Goal: Task Accomplishment & Management: Manage account settings

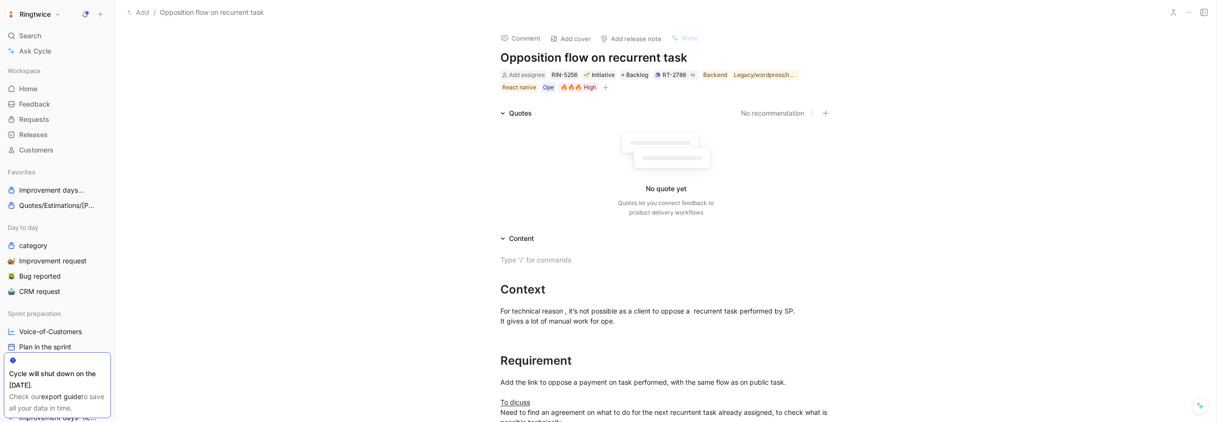
scroll to position [968, 0]
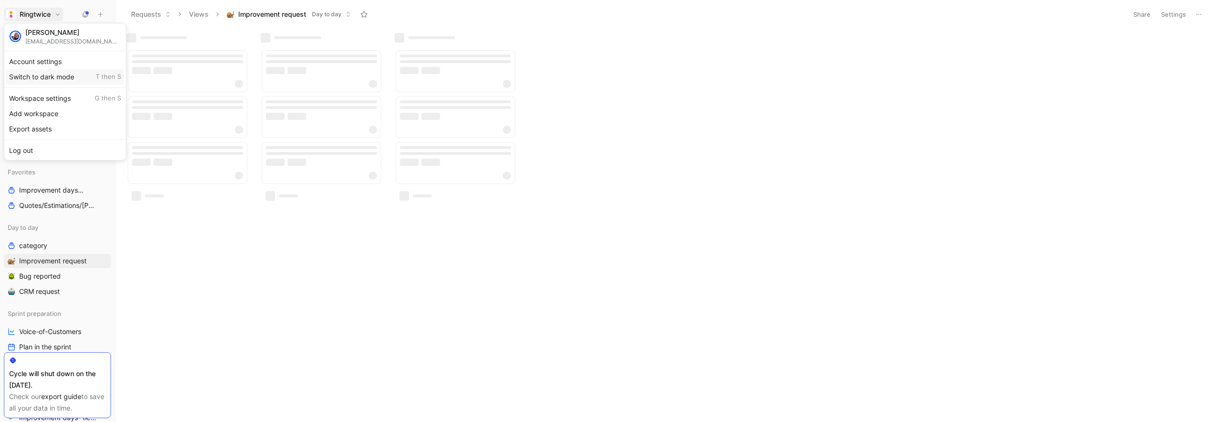
click at [211, 261] on div at bounding box center [608, 211] width 1217 height 422
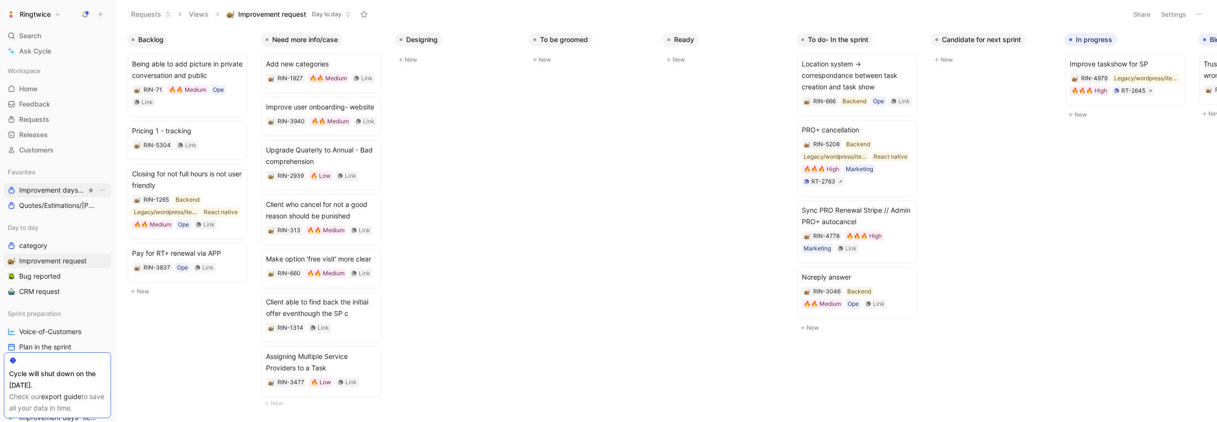
drag, startPoint x: 51, startPoint y: 189, endPoint x: 59, endPoint y: 188, distance: 8.1
click at [51, 189] on span "Improvement days Team view" at bounding box center [52, 191] width 67 height 10
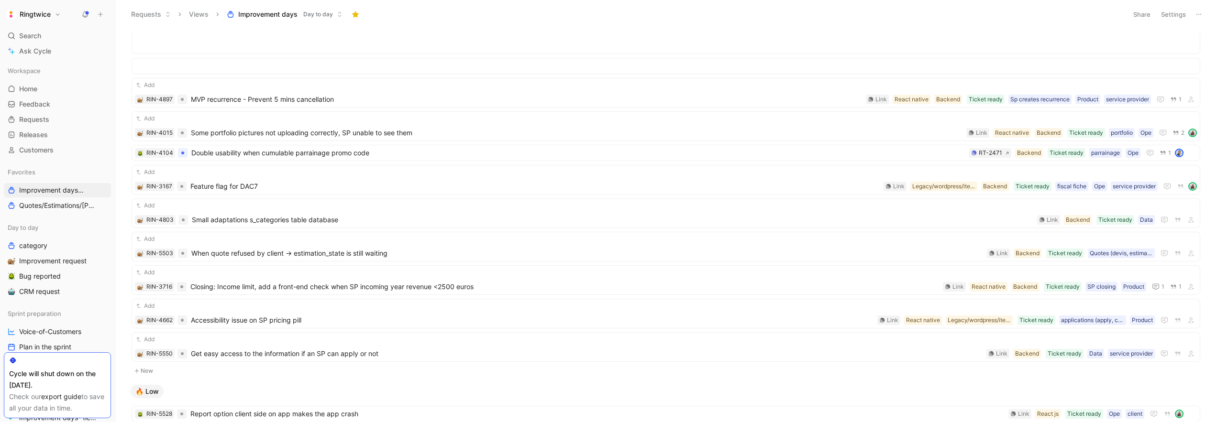
scroll to position [863, 0]
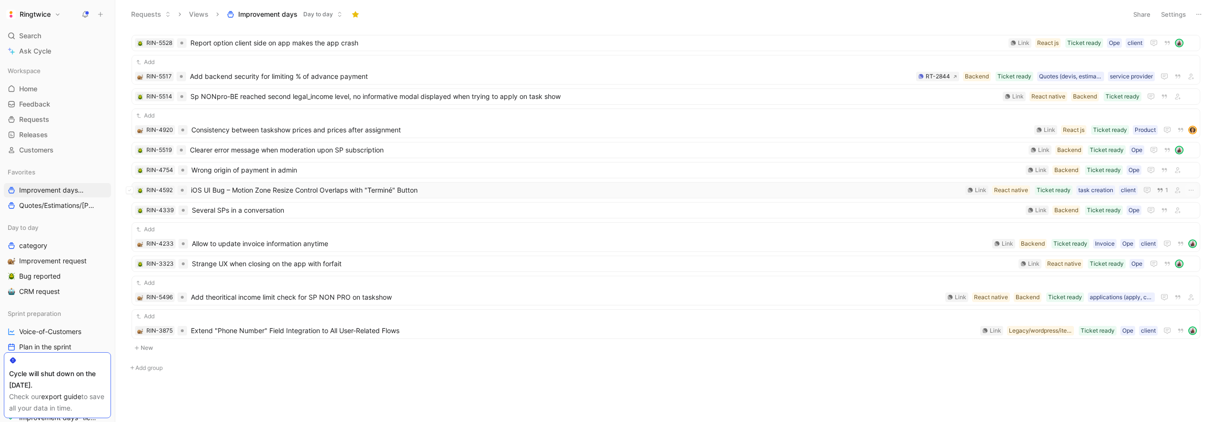
click at [437, 188] on span "iOS UI Bug – Motion Zone Resize Control Overlaps with "Terminé" Button" at bounding box center [576, 190] width 771 height 11
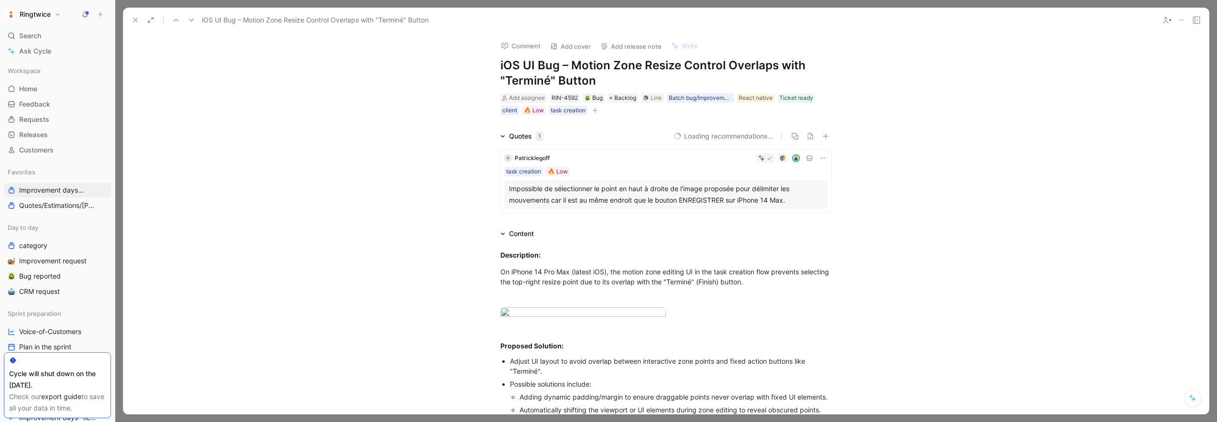
click at [595, 111] on icon "button" at bounding box center [595, 110] width 0 height 5
drag, startPoint x: 778, startPoint y: 112, endPoint x: 769, endPoint y: 102, distance: 13.2
click at [593, 109] on icon "button" at bounding box center [595, 111] width 6 height 6
click at [517, 128] on span "Select property" at bounding box center [494, 126] width 49 height 11
click at [72, 201] on span "Quotes/Estimations/Devis Other" at bounding box center [52, 206] width 67 height 10
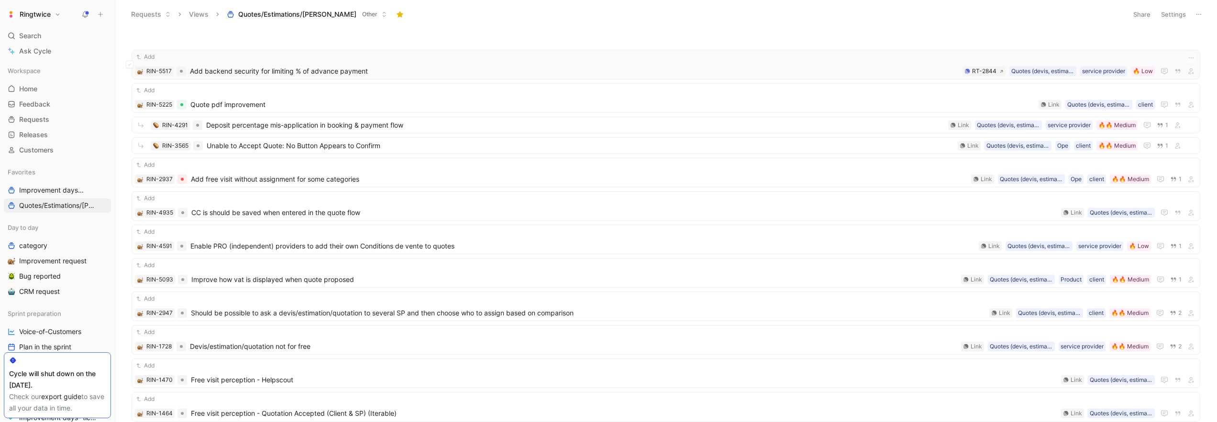
click at [307, 68] on span "Add backend security for limiting % of advance payment" at bounding box center [574, 71] width 769 height 11
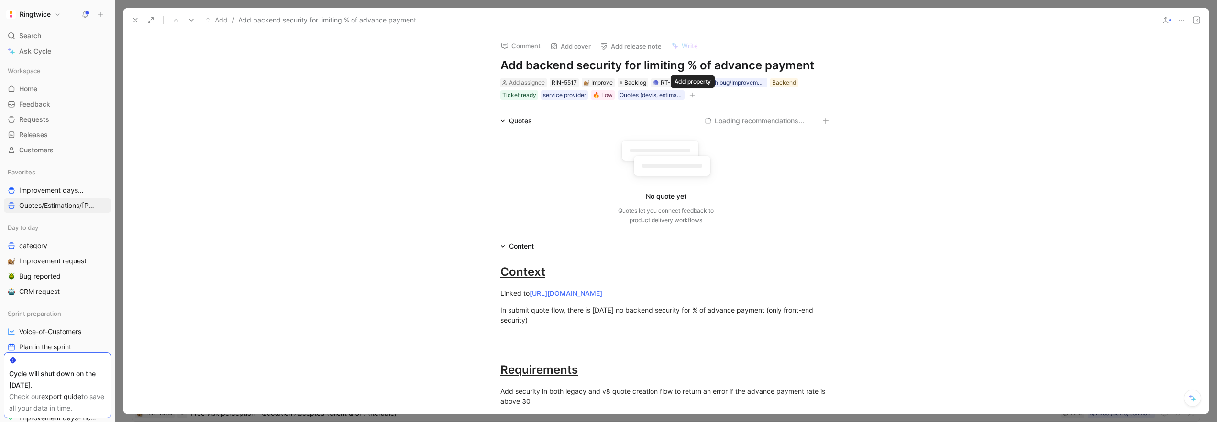
click at [691, 94] on icon "button" at bounding box center [692, 95] width 6 height 6
drag, startPoint x: 505, startPoint y: 111, endPoint x: 473, endPoint y: 111, distance: 31.6
click at [40, 11] on h1 "Ringtwice" at bounding box center [35, 14] width 31 height 9
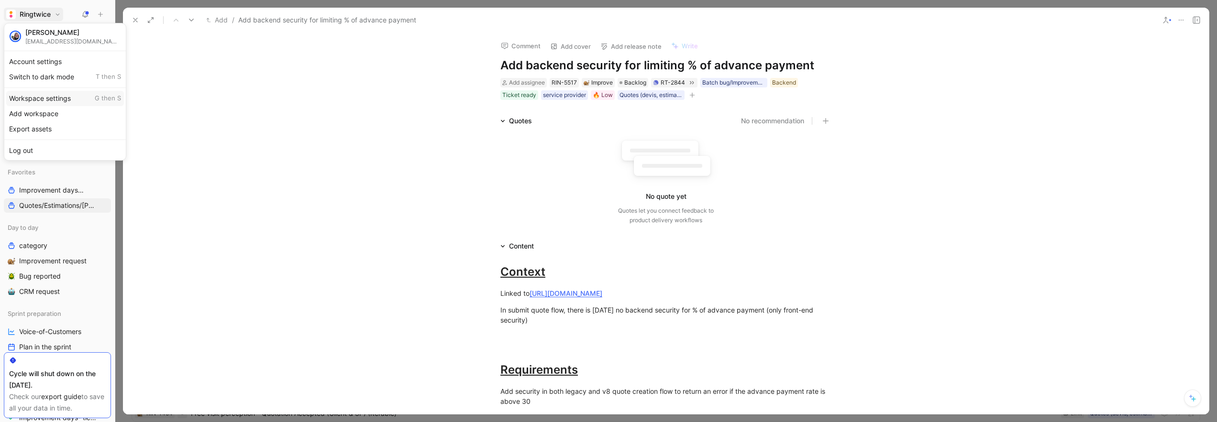
click at [45, 100] on div "Workspace settings G then S" at bounding box center [65, 98] width 118 height 15
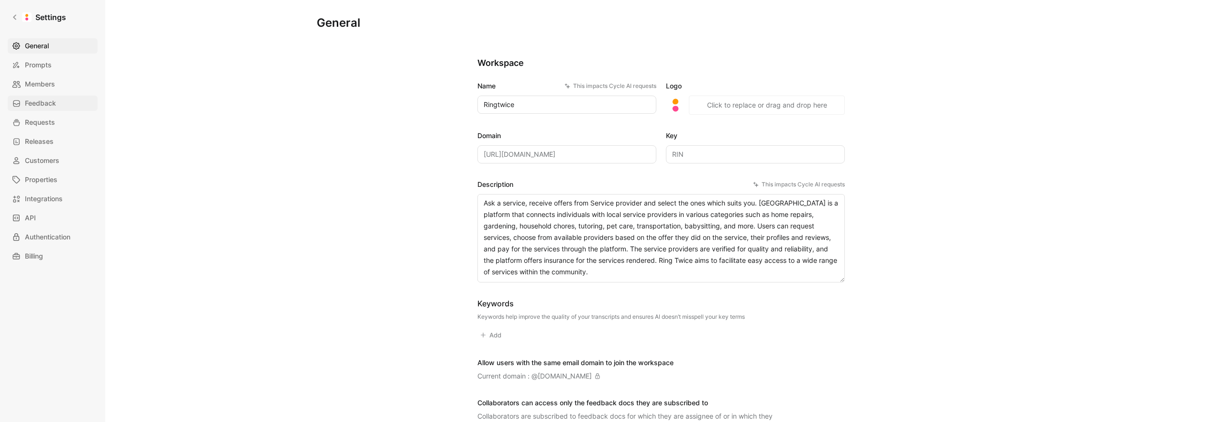
click at [47, 103] on span "Feedback" at bounding box center [40, 103] width 31 height 11
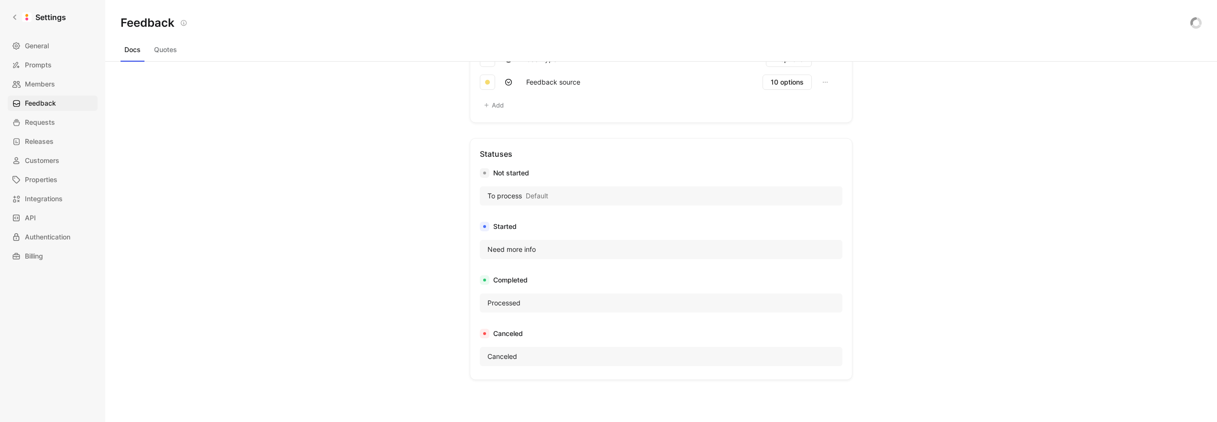
scroll to position [384, 0]
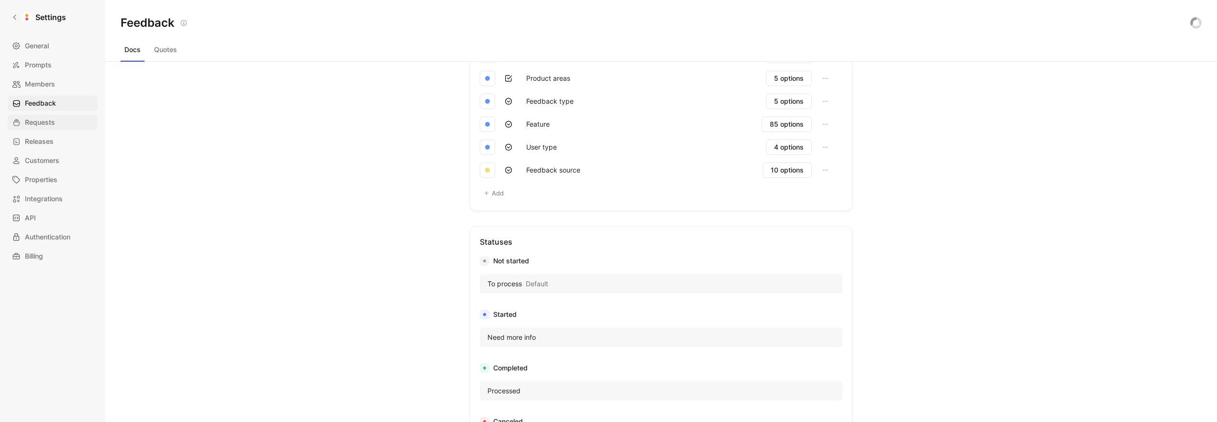
click at [58, 123] on link "Requests" at bounding box center [53, 122] width 90 height 15
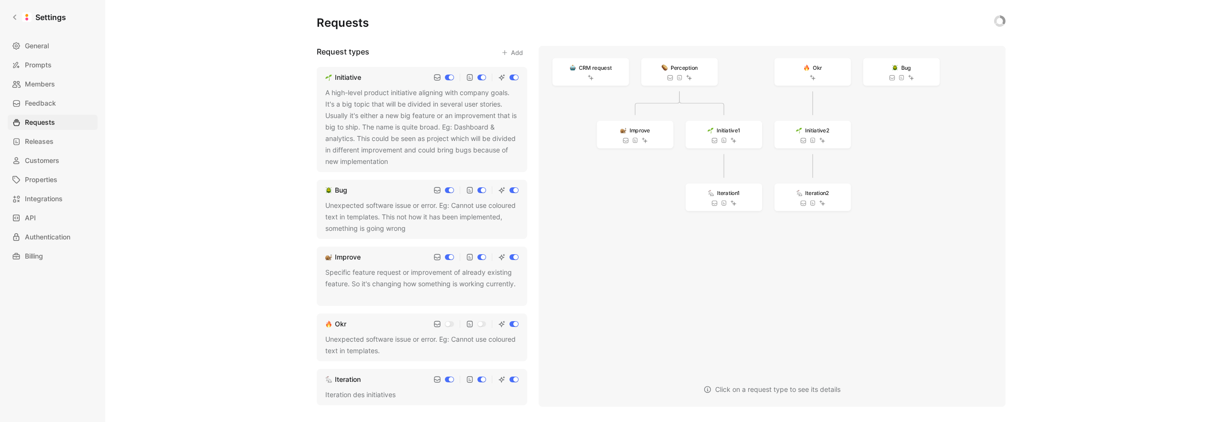
click at [405, 128] on div "A high-level product initiative aligning with company goals. It's a big topic t…" at bounding box center [421, 127] width 193 height 80
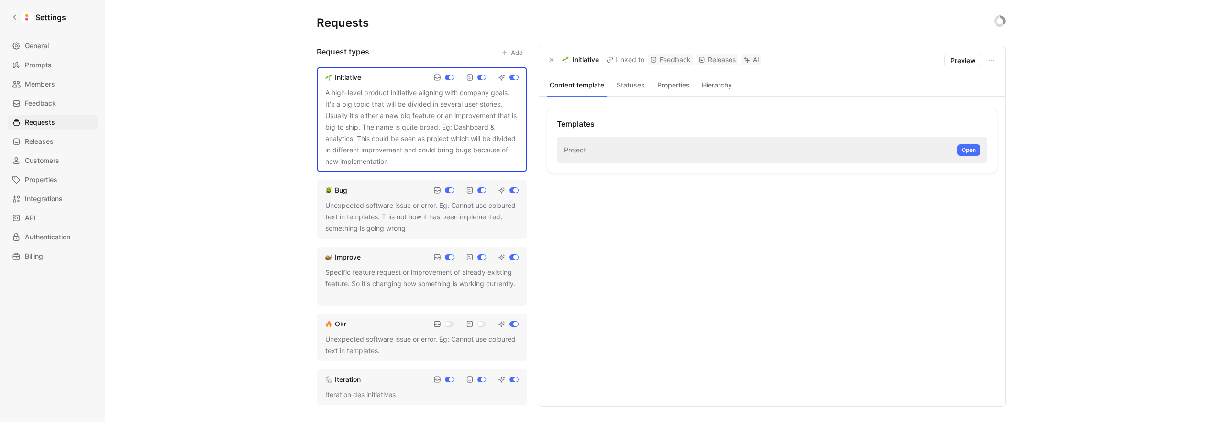
click at [635, 84] on button "Statuses" at bounding box center [630, 85] width 39 height 12
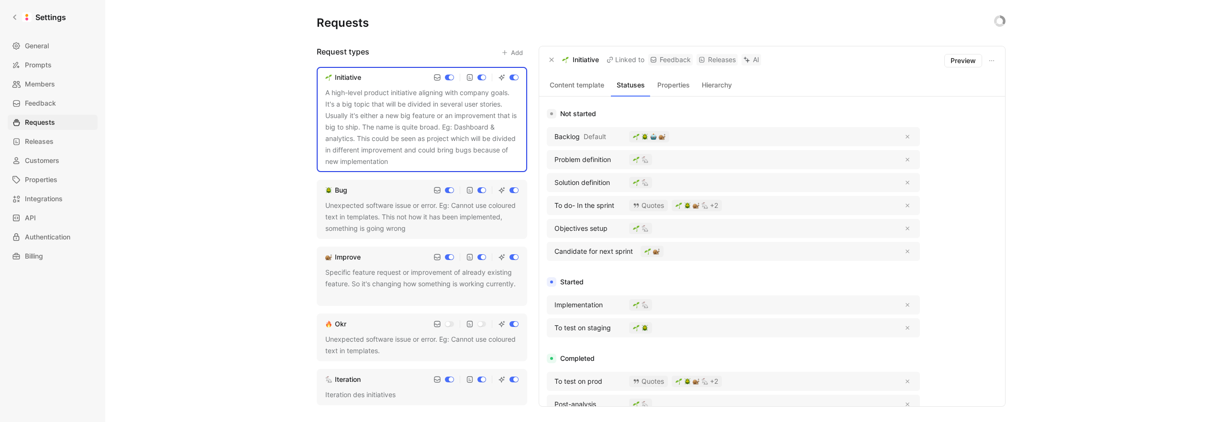
click at [670, 85] on button "Properties" at bounding box center [673, 85] width 39 height 12
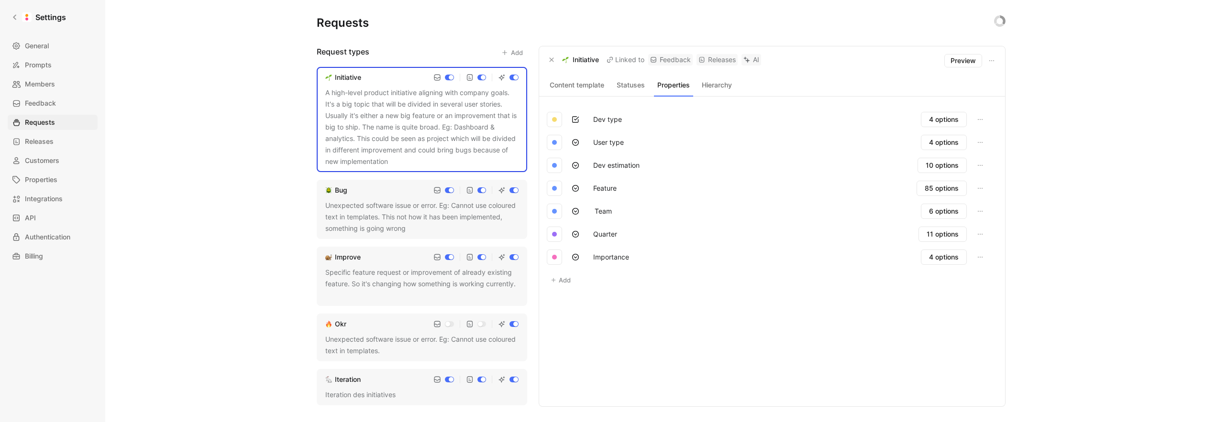
click at [390, 202] on div "Unexpected software issue or error. Eg: Cannot use coloured text in templates. …" at bounding box center [421, 217] width 193 height 34
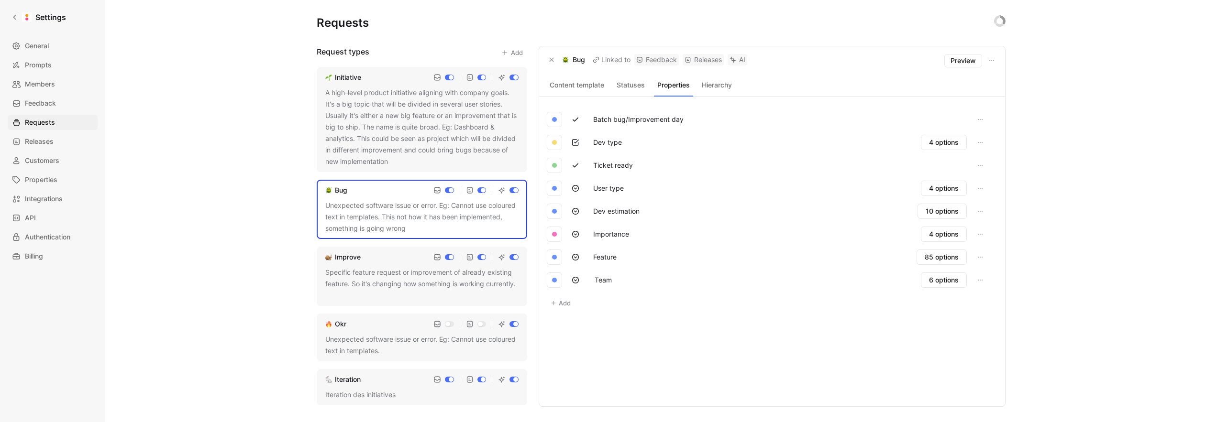
click at [426, 285] on div "Specific feature request or improvement of already existing feature. So it's ch…" at bounding box center [421, 284] width 193 height 34
click at [417, 286] on div "Specific feature request or improvement of already existing feature. So it's ch…" at bounding box center [421, 284] width 193 height 34
click at [398, 344] on div "Unexpected software issue or error. Eg: Cannot use coloured text in templates." at bounding box center [421, 345] width 193 height 23
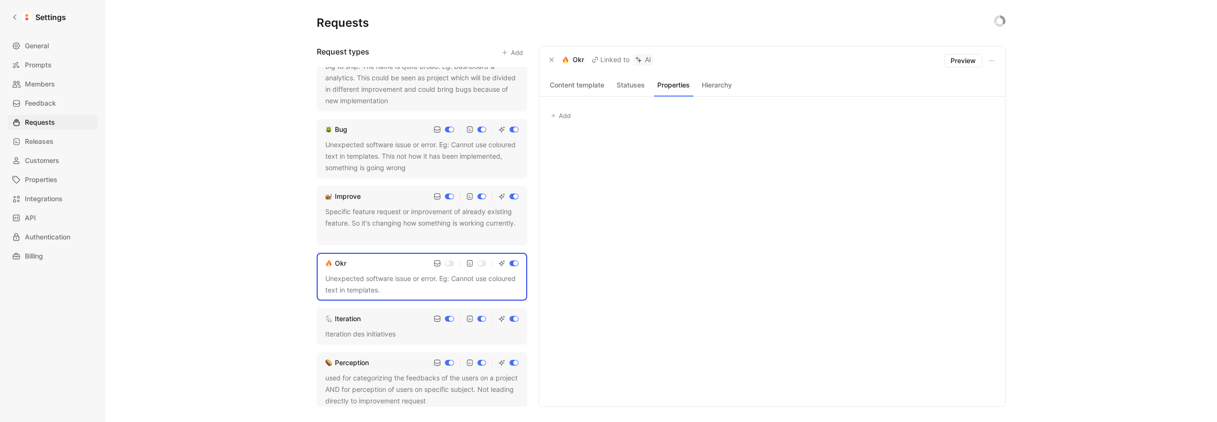
scroll to position [76, 0]
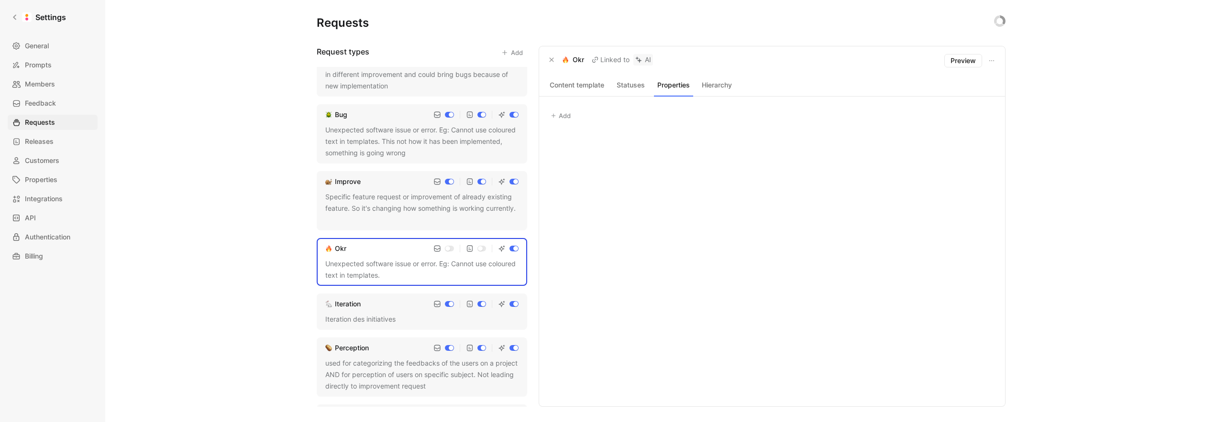
click at [397, 320] on div "Iteration des initiatives" at bounding box center [421, 319] width 193 height 11
click at [393, 357] on div "Perception used for categorizing the feedbacks of the users on a project AND fo…" at bounding box center [422, 367] width 210 height 59
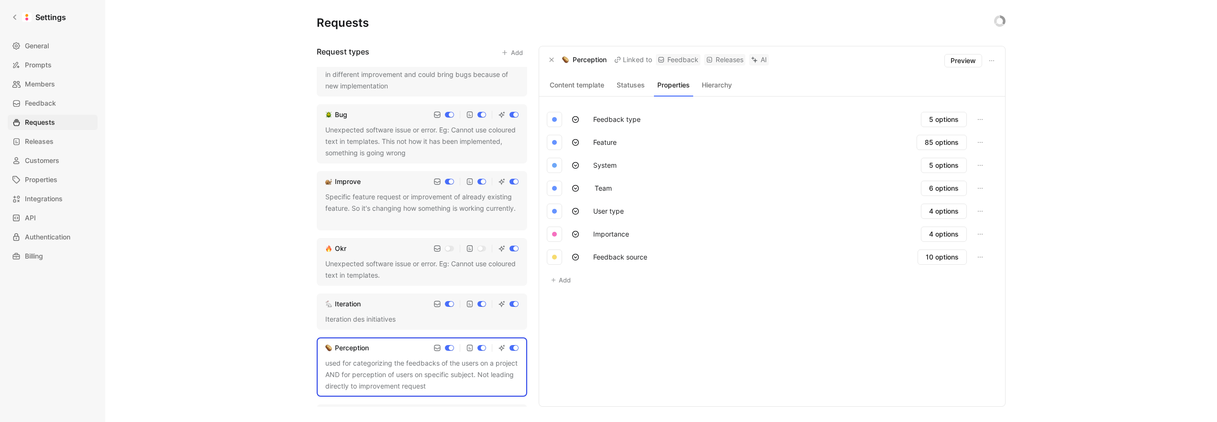
click at [578, 167] on icon at bounding box center [576, 166] width 8 height 8
click at [614, 168] on button "System" at bounding box center [605, 165] width 32 height 15
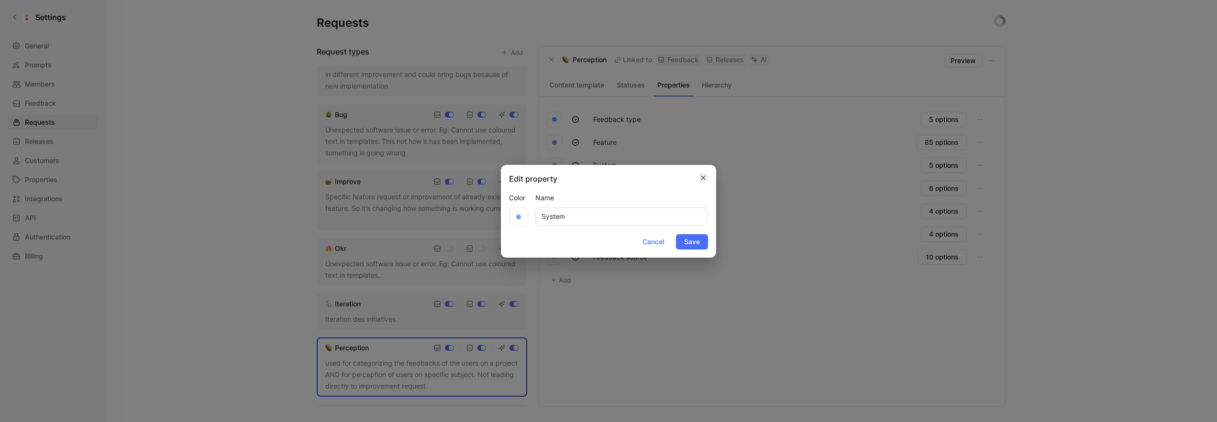
click at [699, 176] on button "button" at bounding box center [703, 178] width 10 height 10
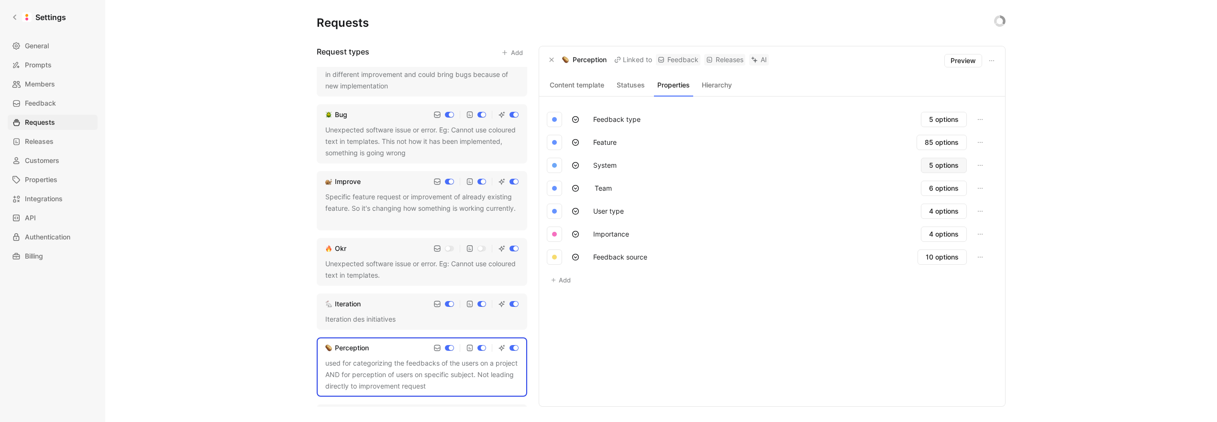
click at [947, 166] on span "5 options" at bounding box center [944, 165] width 30 height 11
click at [605, 257] on button "Feedback source" at bounding box center [620, 257] width 63 height 15
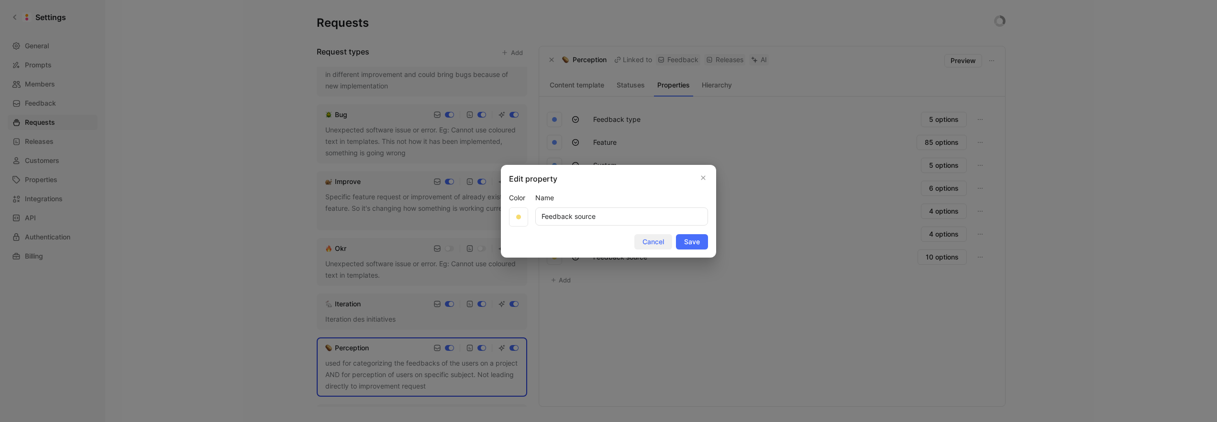
drag, startPoint x: 656, startPoint y: 244, endPoint x: 706, endPoint y: 243, distance: 50.7
click at [656, 244] on span "Cancel" at bounding box center [653, 241] width 22 height 11
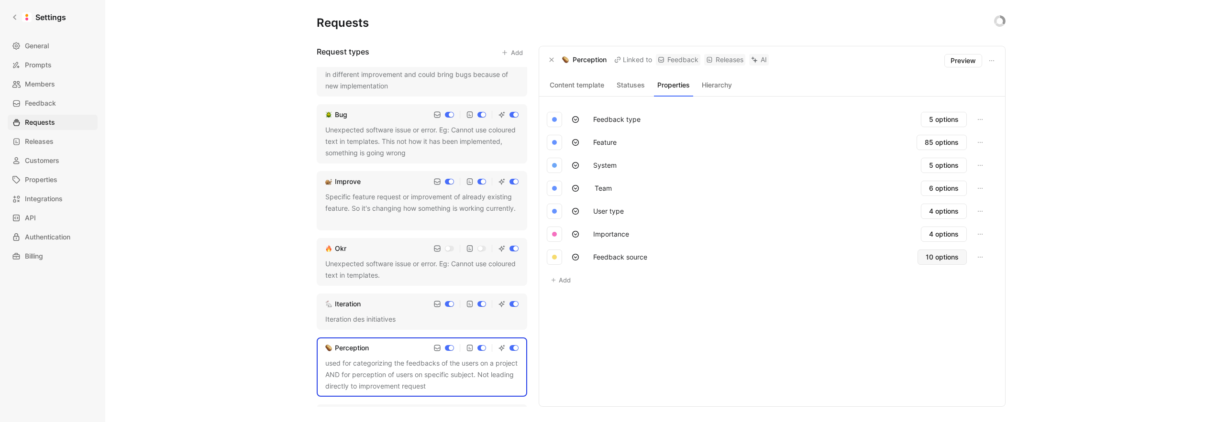
click at [957, 257] on span "10 options" at bounding box center [941, 257] width 33 height 11
drag, startPoint x: 573, startPoint y: 83, endPoint x: 588, endPoint y: 84, distance: 14.4
click at [574, 84] on button "Content template" at bounding box center [577, 85] width 60 height 12
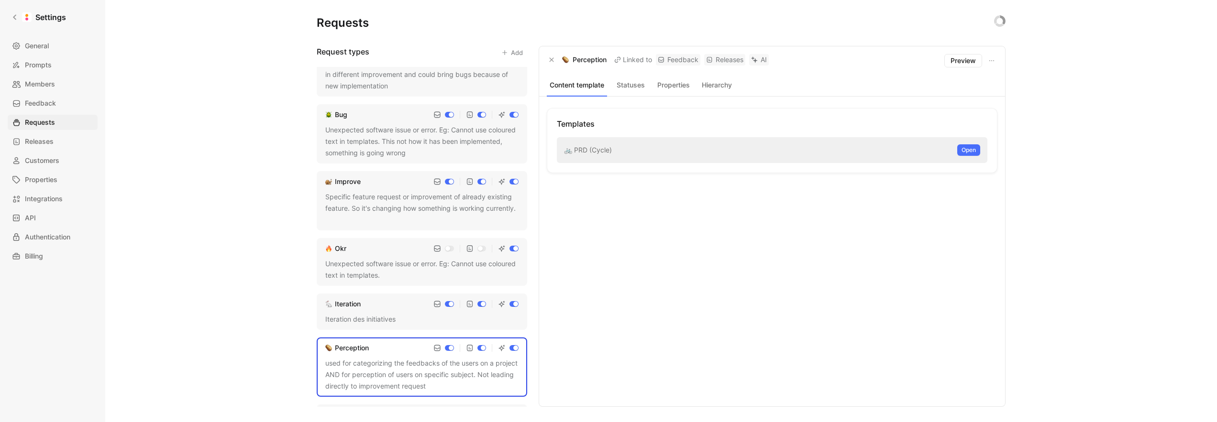
drag, startPoint x: 639, startPoint y: 88, endPoint x: 666, endPoint y: 88, distance: 27.3
click at [639, 88] on button "Statuses" at bounding box center [630, 85] width 39 height 12
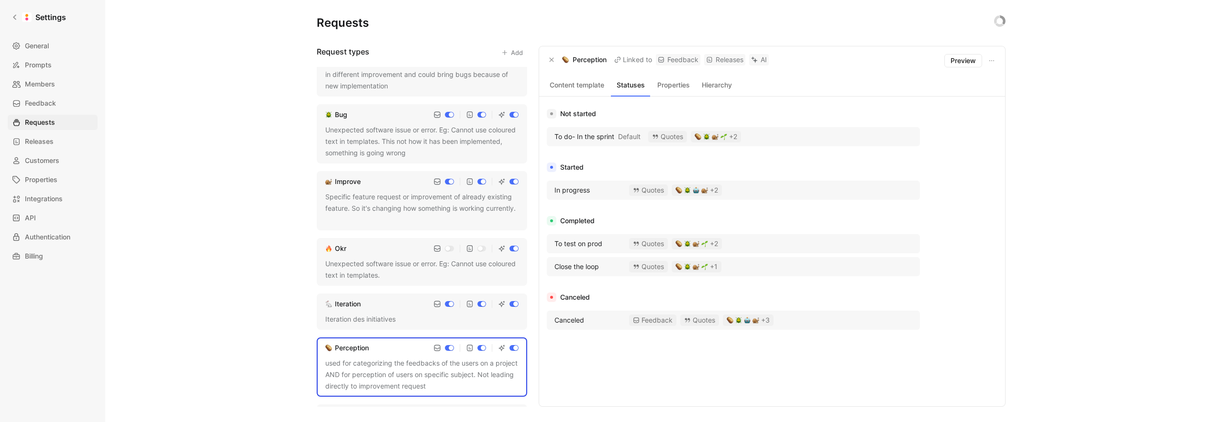
click at [681, 89] on button "Properties" at bounding box center [673, 85] width 39 height 12
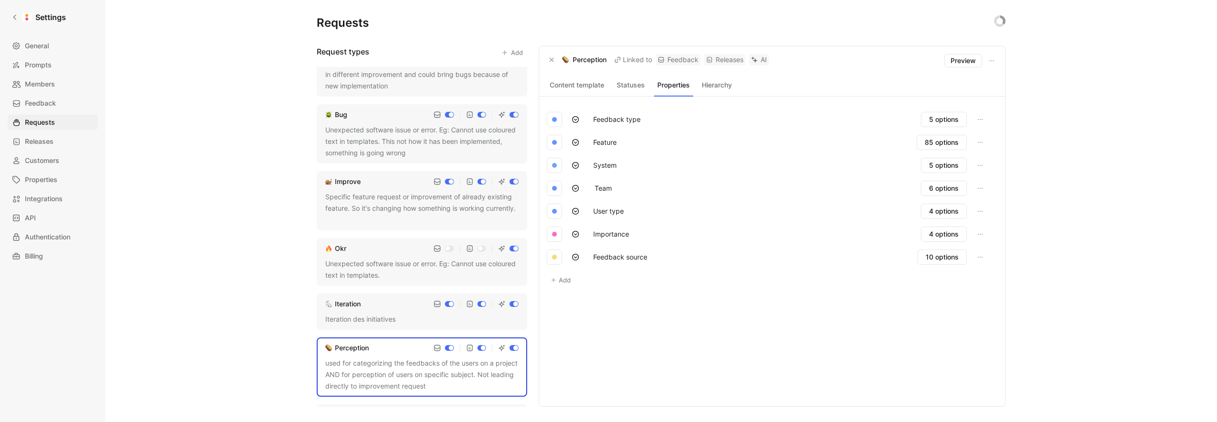
click at [715, 90] on button "Hierarchy" at bounding box center [716, 85] width 39 height 12
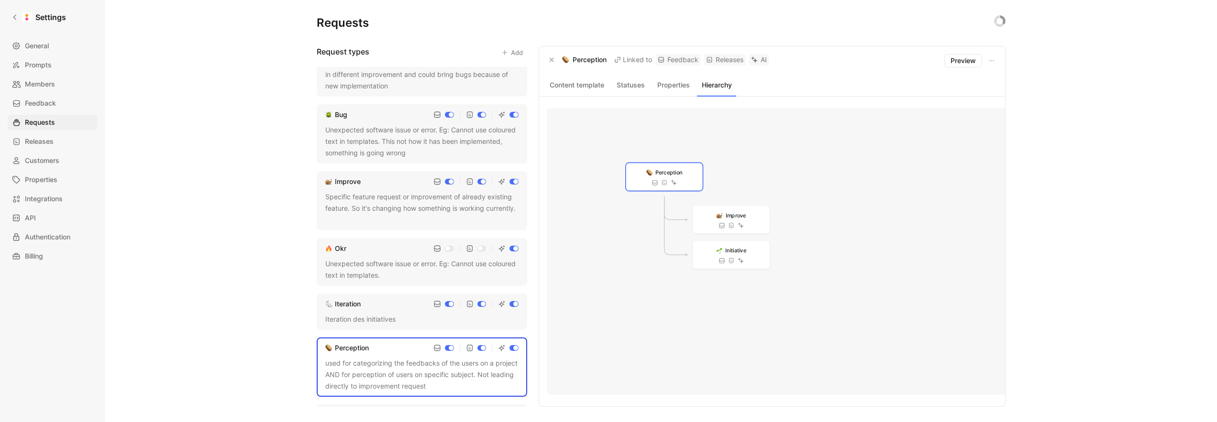
click at [663, 89] on button "Properties" at bounding box center [673, 85] width 39 height 12
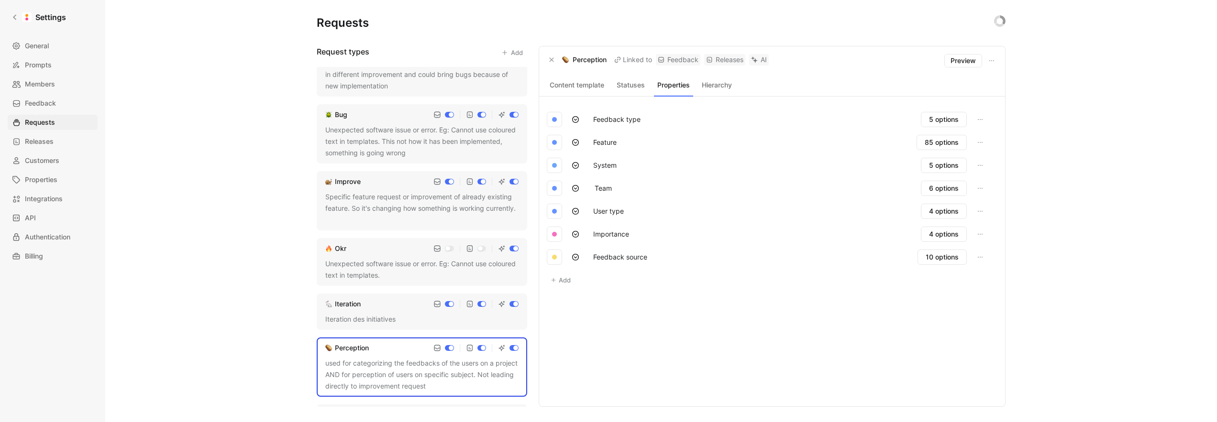
click at [606, 121] on button "Feedback type" at bounding box center [617, 119] width 56 height 15
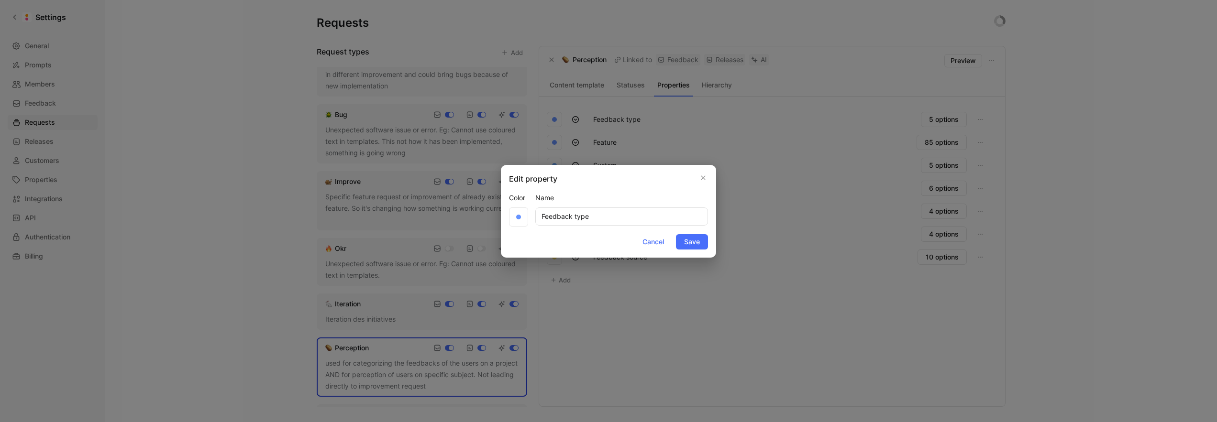
drag, startPoint x: 617, startPoint y: 122, endPoint x: 638, endPoint y: 125, distance: 21.2
click at [617, 122] on div at bounding box center [608, 211] width 1217 height 422
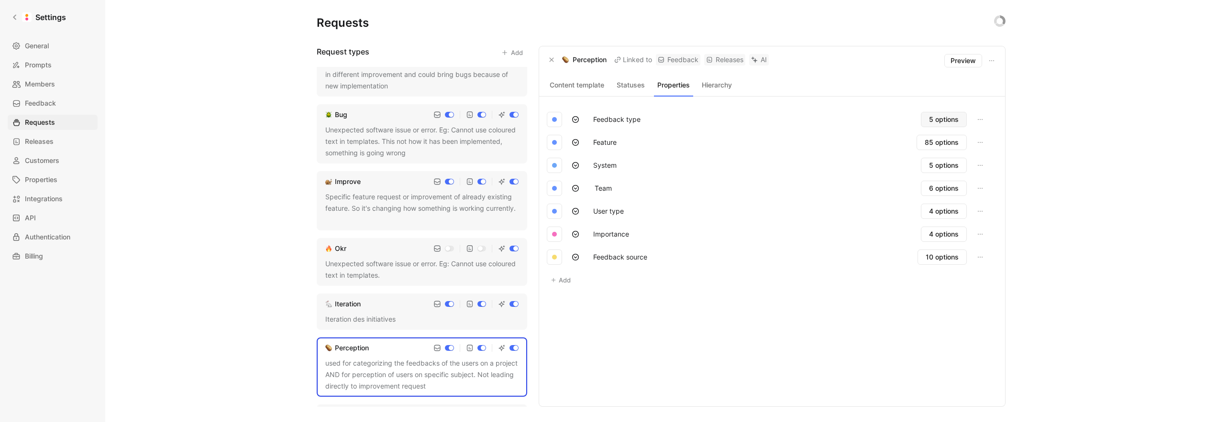
click at [944, 117] on span "5 options" at bounding box center [944, 119] width 30 height 11
drag, startPoint x: 209, startPoint y: 165, endPoint x: 165, endPoint y: 145, distance: 49.4
click at [207, 165] on div "Requests Request types Add Initiative A high-level product initiative aligning …" at bounding box center [661, 211] width 1112 height 422
click at [15, 19] on icon at bounding box center [14, 17] width 3 height 5
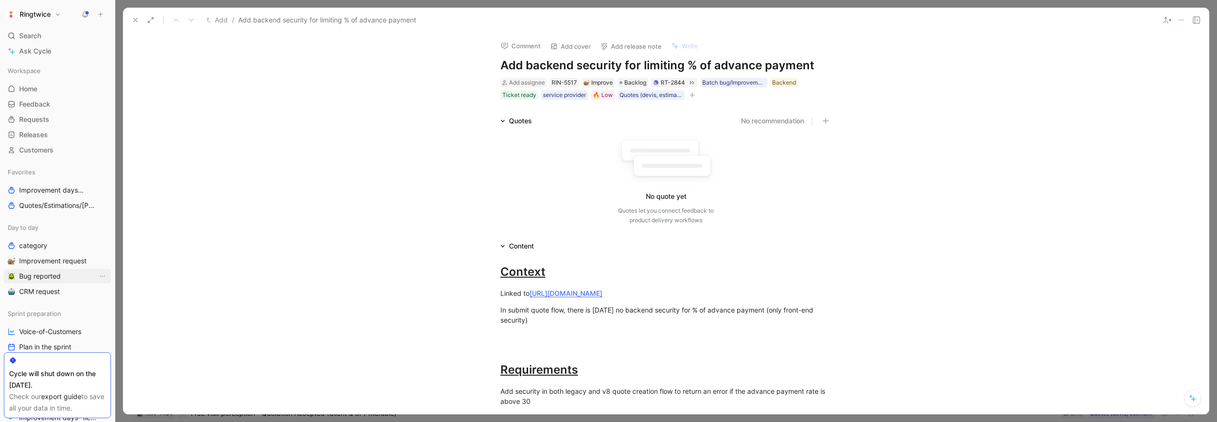
click at [49, 279] on span "Bug reported" at bounding box center [40, 277] width 42 height 10
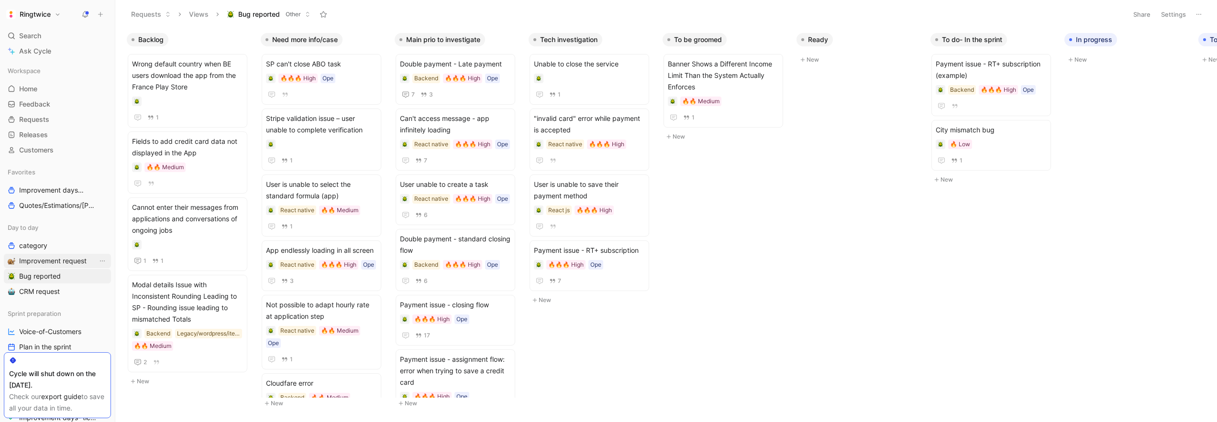
click at [66, 267] on link "Improvement request" at bounding box center [57, 261] width 107 height 14
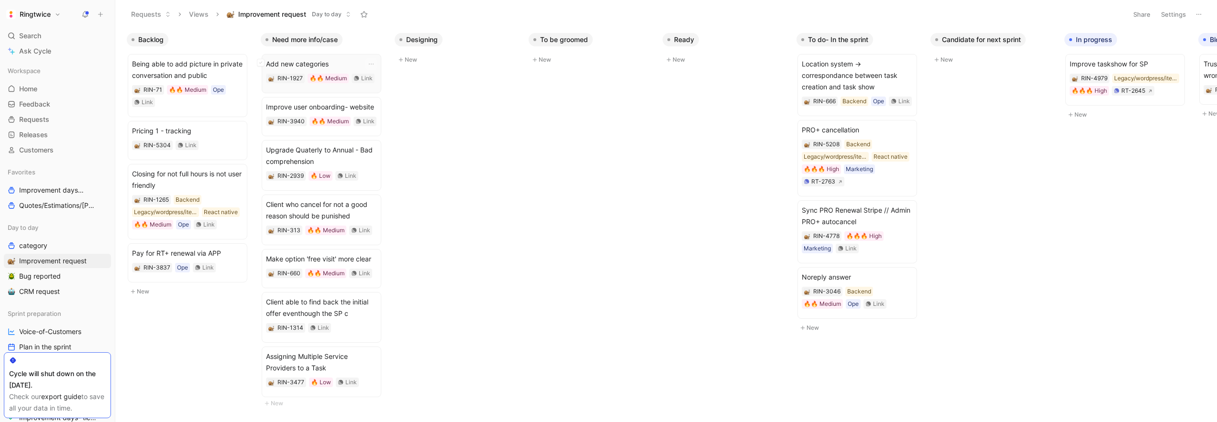
click at [325, 68] on span "Add new categories" at bounding box center [321, 63] width 111 height 11
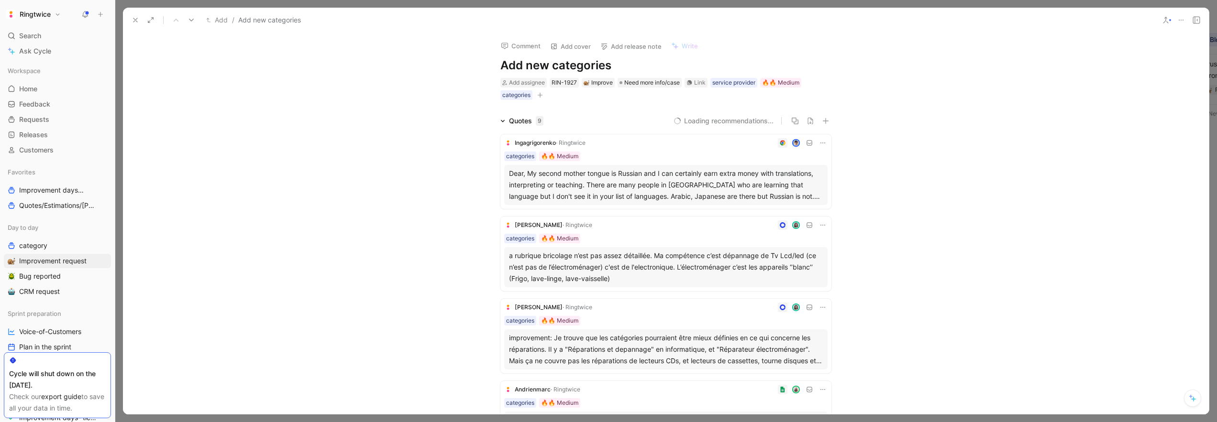
click at [540, 94] on icon "button" at bounding box center [540, 95] width 6 height 6
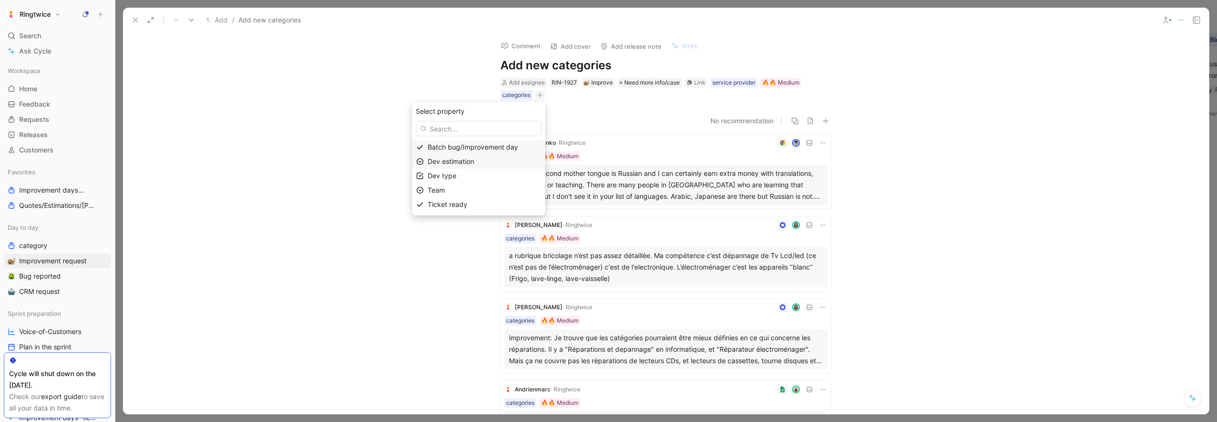
click at [474, 162] on span "Dev estimation" at bounding box center [451, 161] width 46 height 8
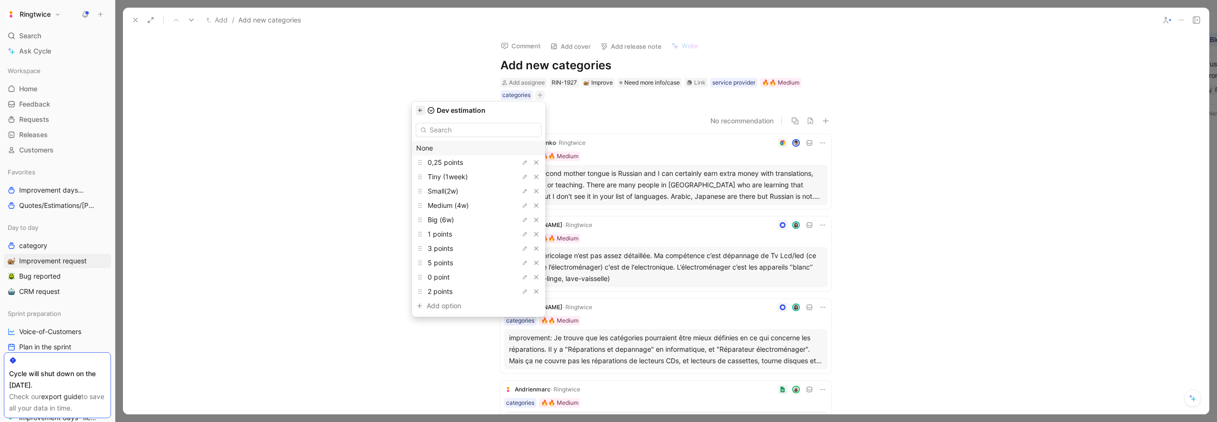
click at [423, 111] on icon "button" at bounding box center [421, 111] width 6 height 6
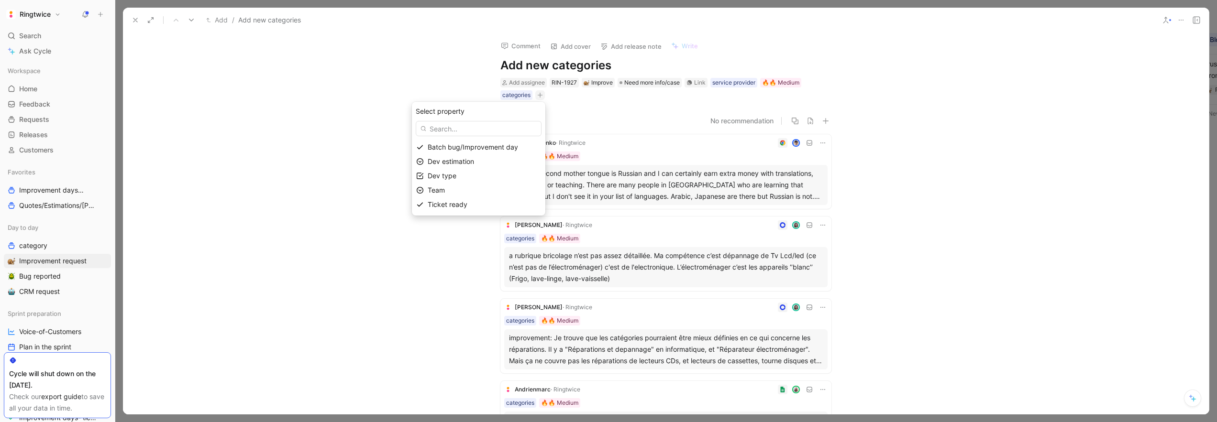
drag, startPoint x: 352, startPoint y: 133, endPoint x: 344, endPoint y: 128, distance: 9.3
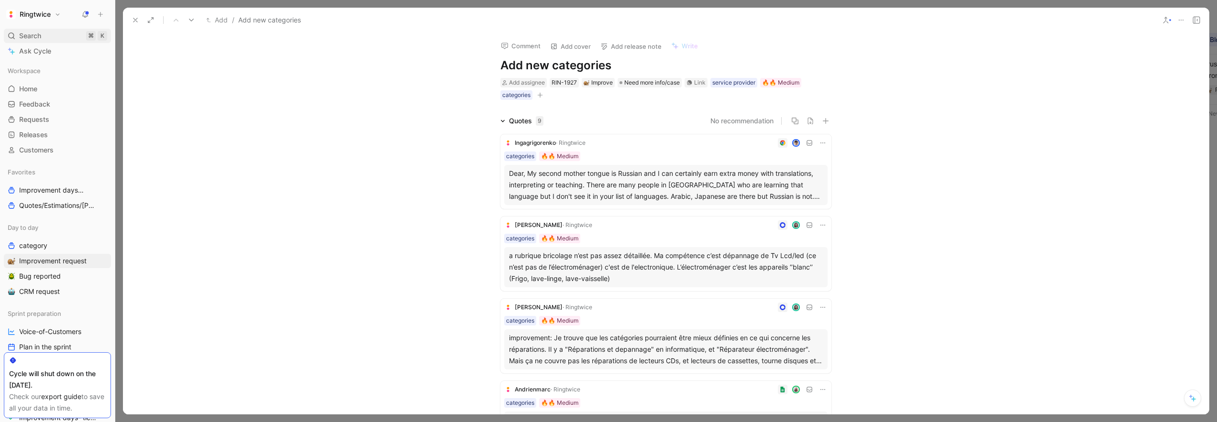
click at [133, 21] on icon at bounding box center [136, 20] width 8 height 8
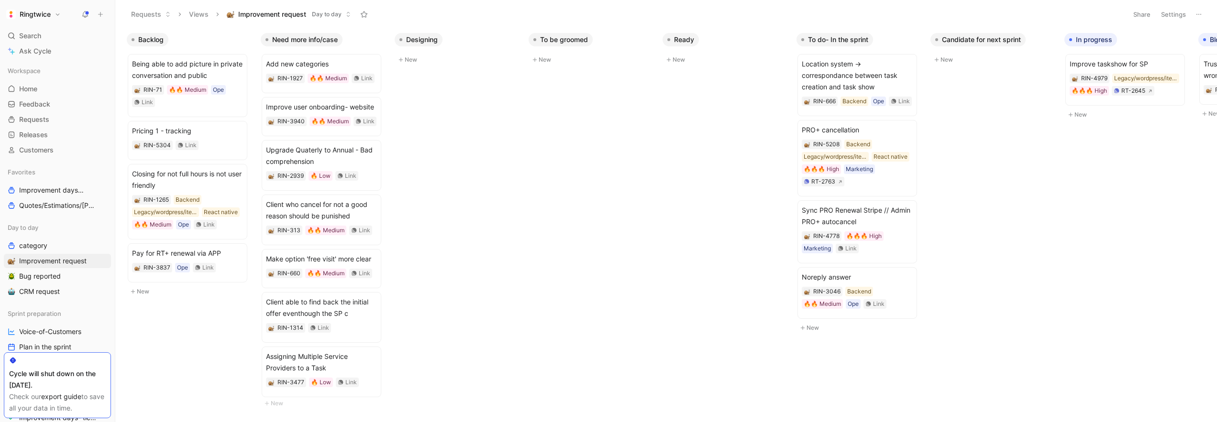
click at [33, 15] on h1 "Ringtwice" at bounding box center [35, 14] width 31 height 9
click at [45, 116] on div "Add workspace" at bounding box center [65, 113] width 118 height 15
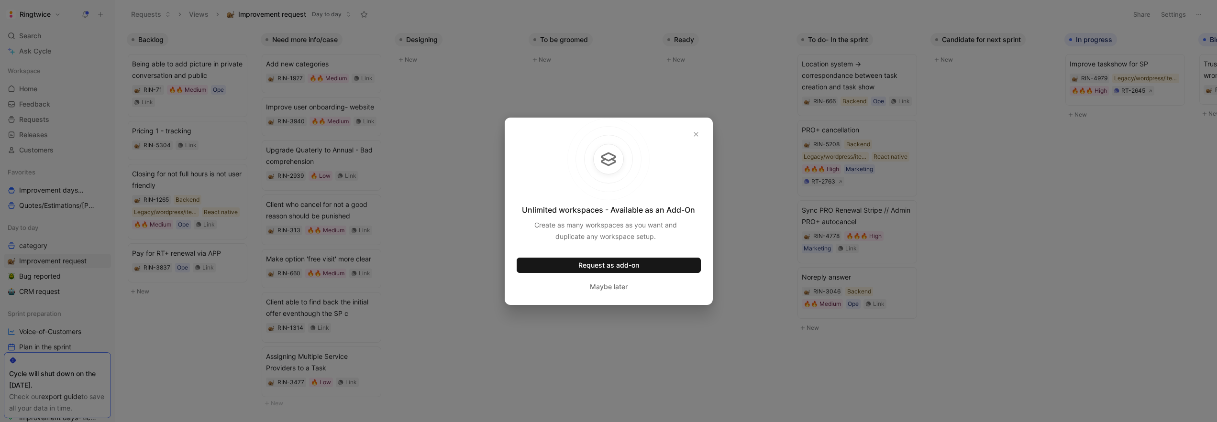
drag, startPoint x: 695, startPoint y: 132, endPoint x: 424, endPoint y: 113, distance: 272.3
click at [694, 132] on icon "button" at bounding box center [696, 135] width 6 height 6
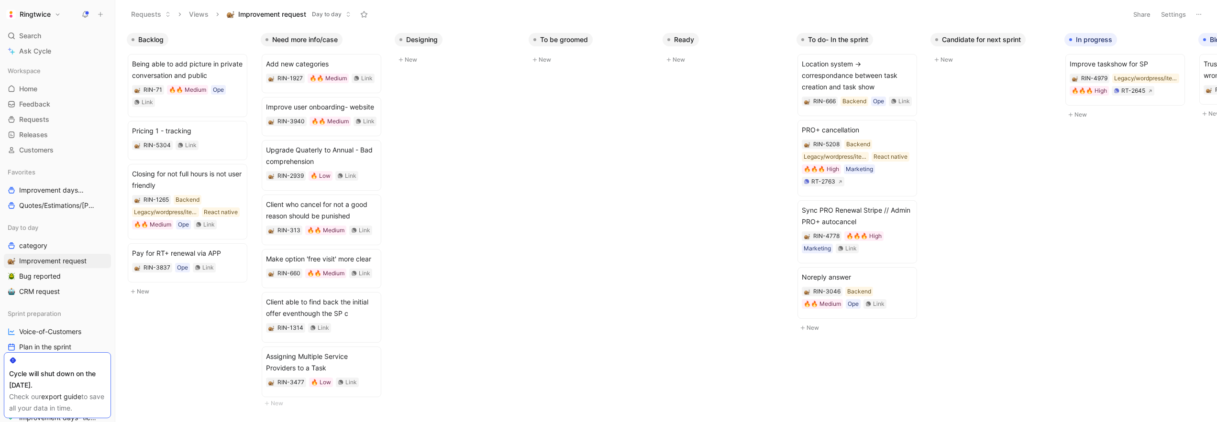
click at [42, 14] on h1 "Ringtwice" at bounding box center [35, 14] width 31 height 9
click at [45, 100] on div "Workspace settings G then S" at bounding box center [65, 98] width 118 height 15
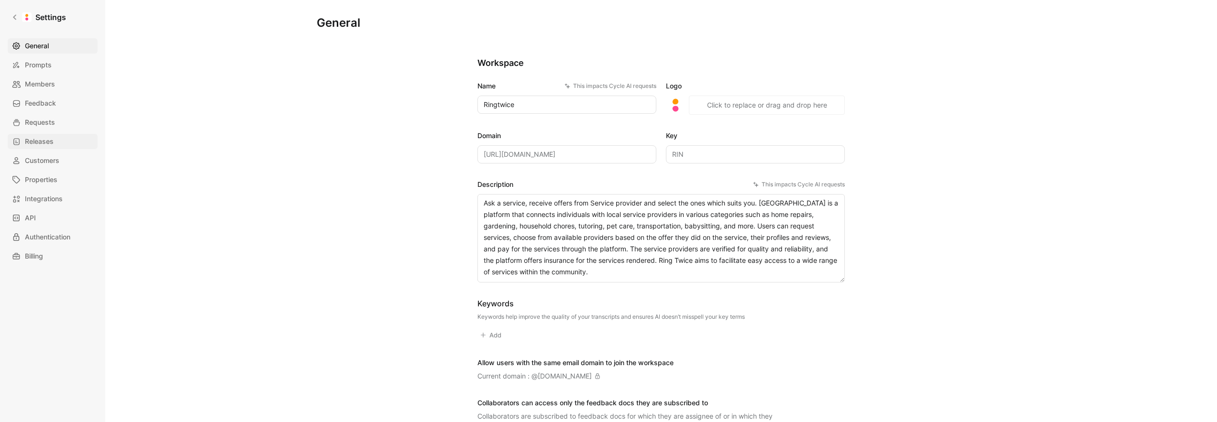
click at [46, 143] on span "Releases" at bounding box center [39, 141] width 29 height 11
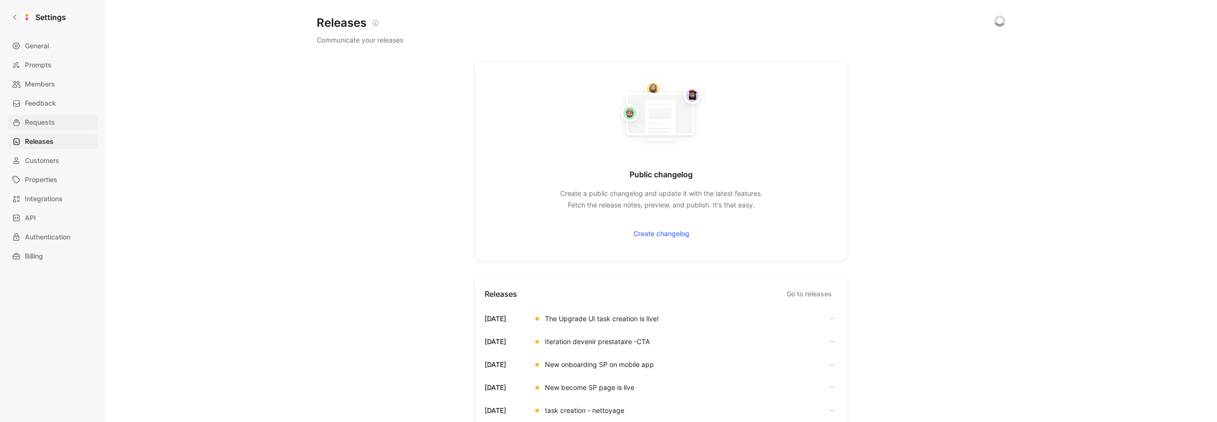
click at [44, 115] on link "Requests" at bounding box center [53, 122] width 90 height 15
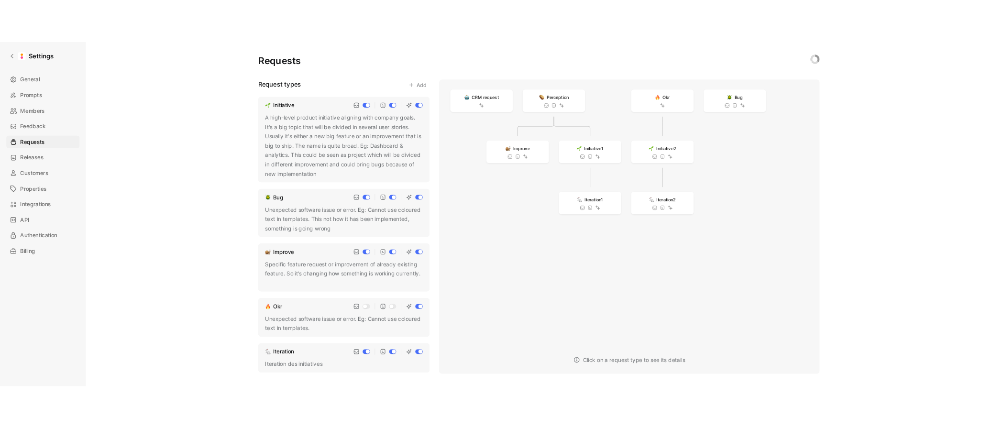
scroll to position [110, 0]
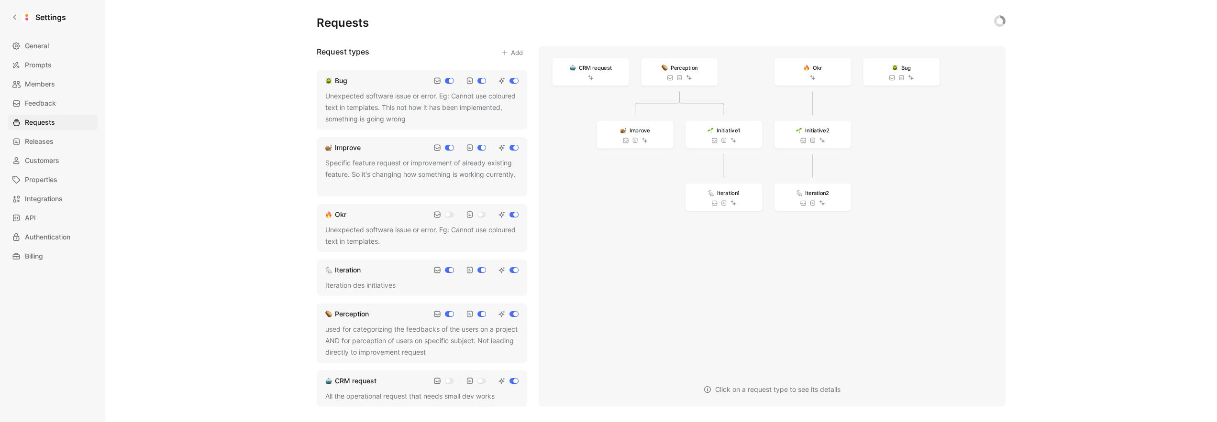
click at [369, 392] on div "All the operational request that needs small dev works" at bounding box center [421, 396] width 193 height 11
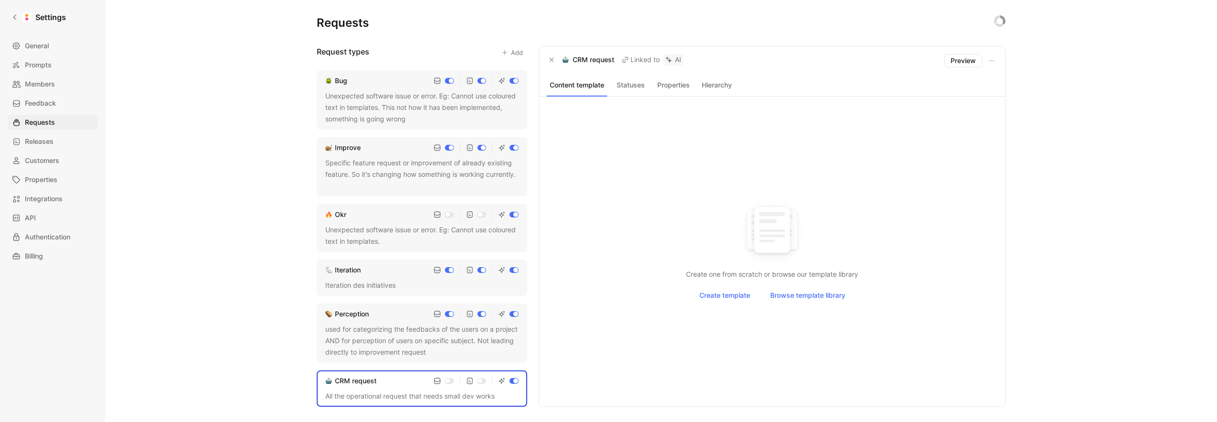
click at [663, 85] on button "Properties" at bounding box center [673, 85] width 39 height 12
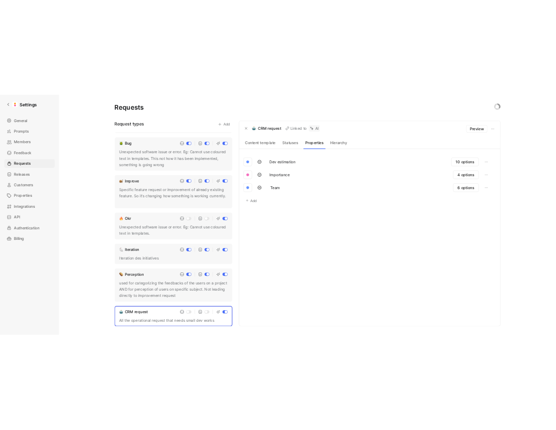
scroll to position [102, 0]
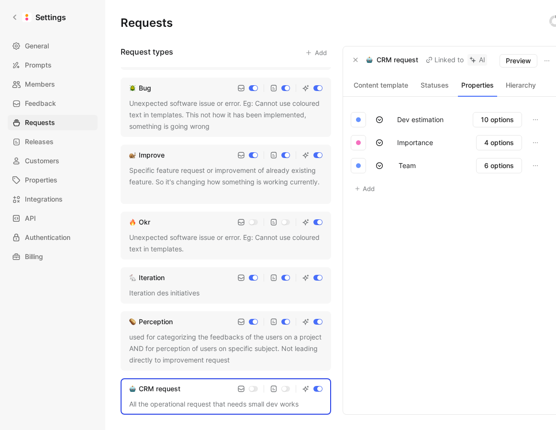
click at [207, 339] on div "used for categorizing the feedbacks of the users on a project AND for perceptio…" at bounding box center [225, 348] width 193 height 34
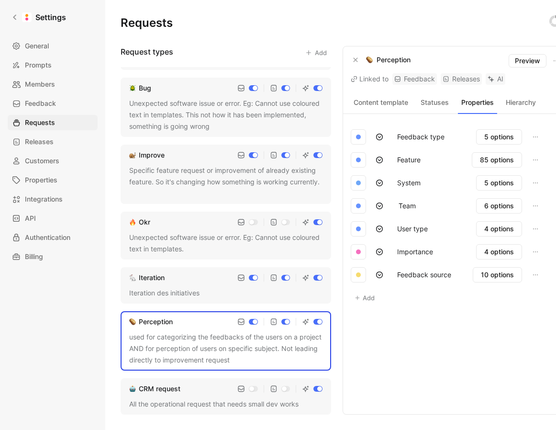
click at [427, 137] on button "Feedback type" at bounding box center [421, 136] width 56 height 15
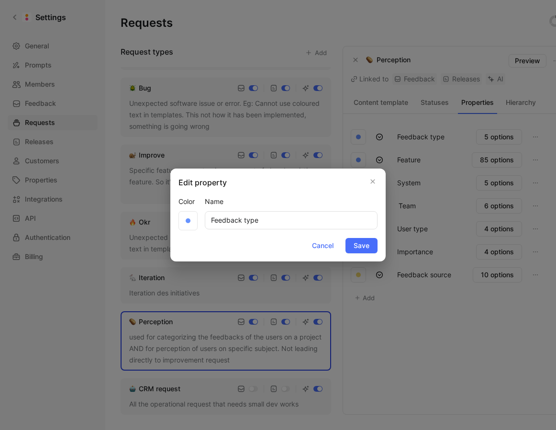
click at [436, 136] on div at bounding box center [278, 215] width 556 height 430
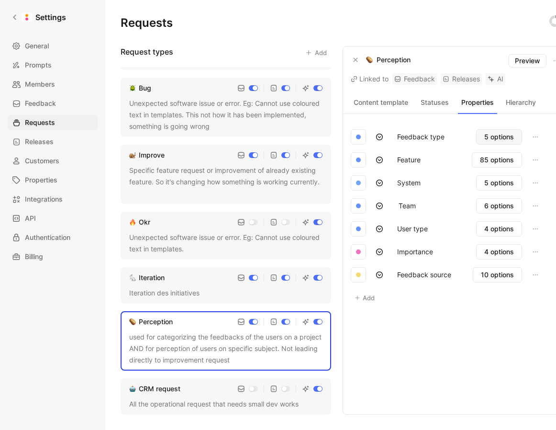
click at [491, 137] on span "5 options" at bounding box center [499, 136] width 30 height 11
click at [423, 137] on button "Feedback type" at bounding box center [421, 136] width 56 height 15
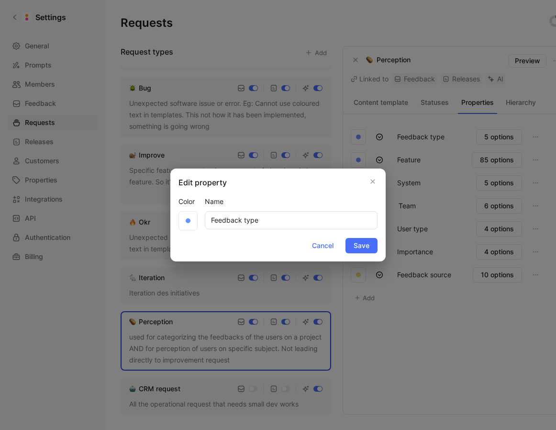
click at [268, 219] on input "Feedback type" at bounding box center [291, 220] width 173 height 18
click at [374, 178] on icon "button" at bounding box center [373, 181] width 6 height 8
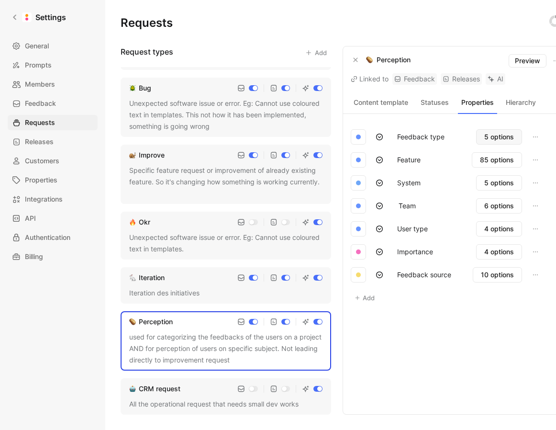
click at [492, 134] on span "5 options" at bounding box center [499, 136] width 30 height 11
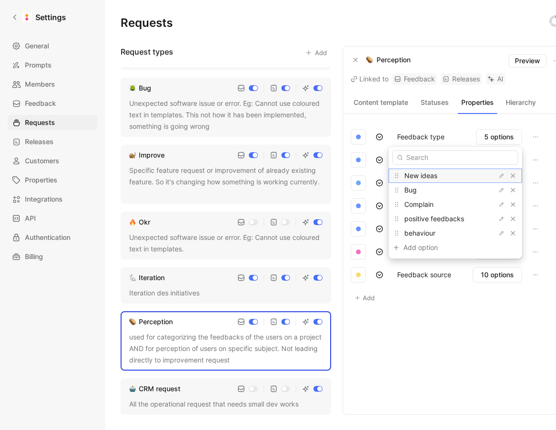
click at [437, 175] on span "New ideas" at bounding box center [420, 175] width 33 height 8
click at [437, 176] on span "New ideas" at bounding box center [420, 175] width 33 height 8
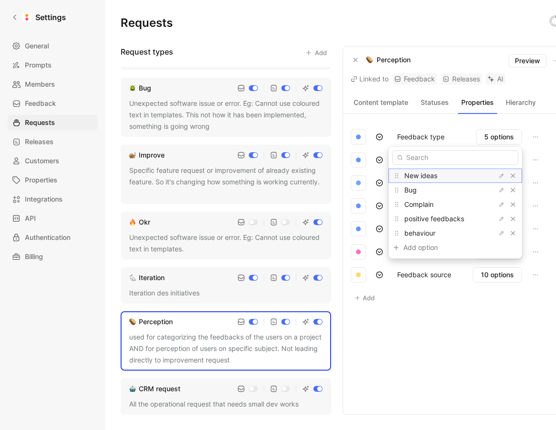
click at [424, 176] on span "New ideas" at bounding box center [420, 175] width 33 height 8
copy div "New ideas"
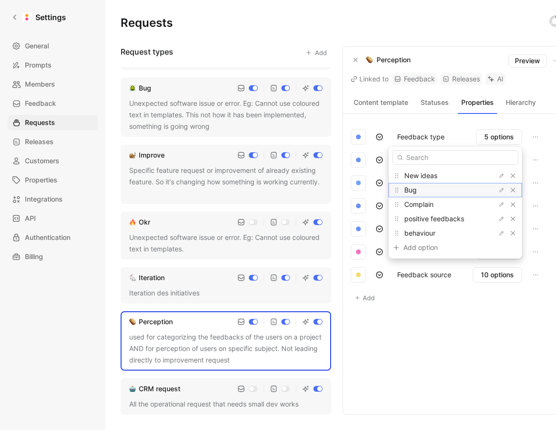
click at [417, 192] on span "Bug" at bounding box center [410, 190] width 12 height 8
click at [417, 190] on span "Bug" at bounding box center [410, 190] width 12 height 8
copy span "Bug"
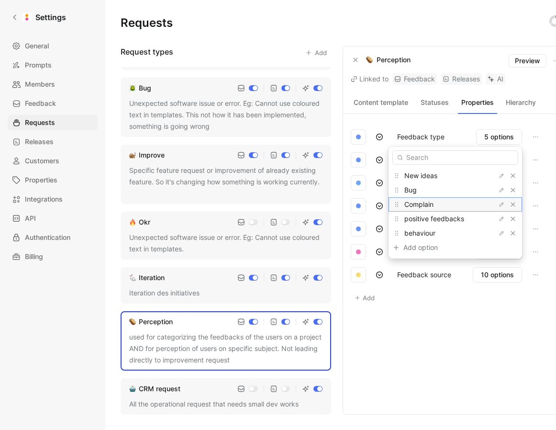
click at [429, 206] on span "Complain" at bounding box center [418, 204] width 29 height 8
copy span "Complain"
click at [432, 219] on span "positive feedbacks" at bounding box center [434, 218] width 60 height 8
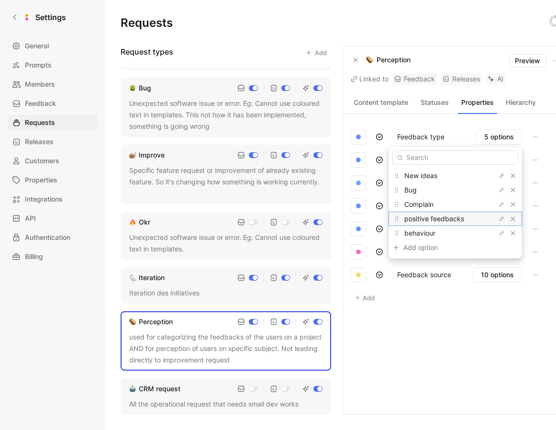
click at [432, 219] on span "positive feedbacks" at bounding box center [434, 218] width 60 height 8
copy div "positive feedbacks"
click at [435, 234] on span "behaviour" at bounding box center [419, 233] width 31 height 8
copy span "behaviour"
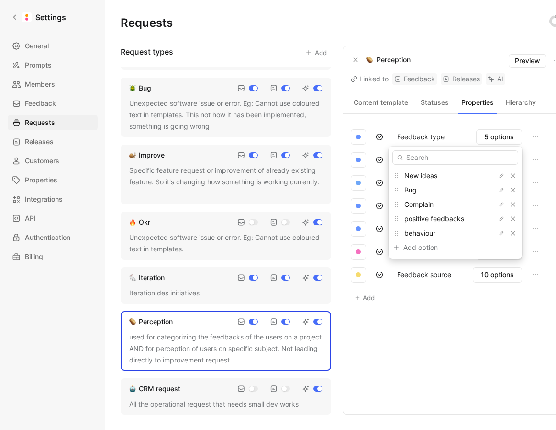
drag, startPoint x: 478, startPoint y: 320, endPoint x: 479, endPoint y: 304, distance: 16.3
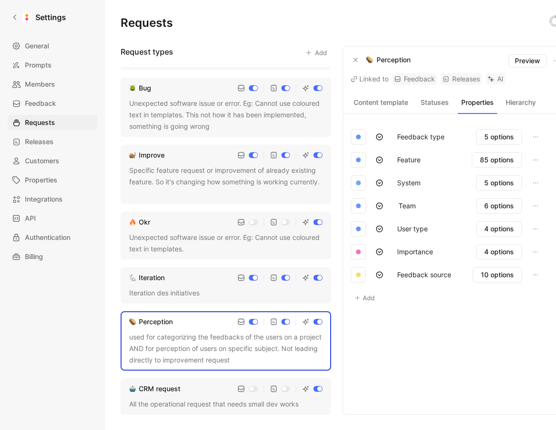
click at [408, 182] on button "System" at bounding box center [409, 182] width 32 height 15
click at [408, 182] on div at bounding box center [278, 215] width 556 height 430
click at [400, 186] on button "System" at bounding box center [409, 182] width 32 height 15
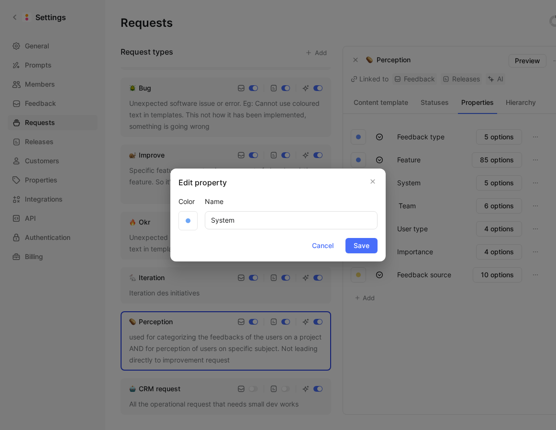
click at [213, 220] on input "System" at bounding box center [291, 220] width 173 height 18
drag, startPoint x: 443, startPoint y: 189, endPoint x: 369, endPoint y: 196, distance: 74.4
click at [441, 189] on div at bounding box center [278, 215] width 556 height 430
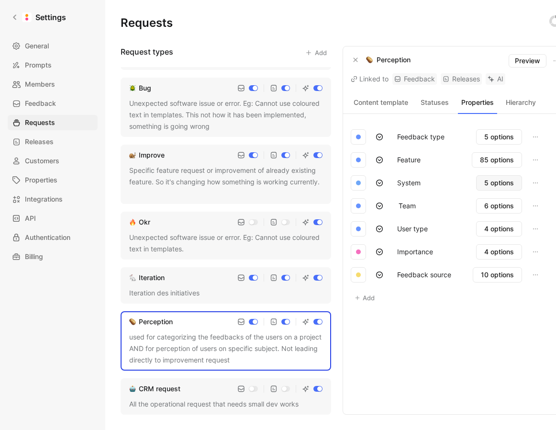
click at [490, 185] on span "5 options" at bounding box center [499, 182] width 30 height 11
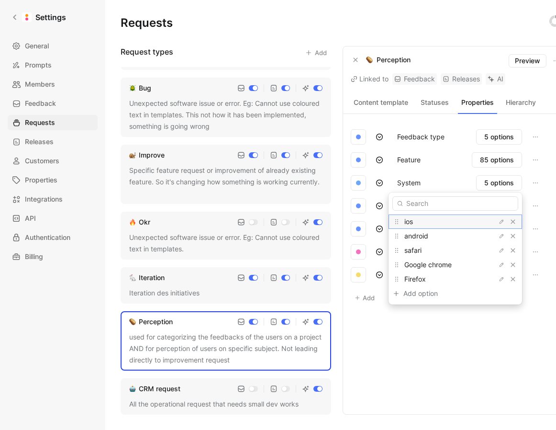
click at [413, 220] on span "ios" at bounding box center [408, 221] width 9 height 8
copy span "ios"
click at [428, 234] on span "android" at bounding box center [416, 235] width 24 height 8
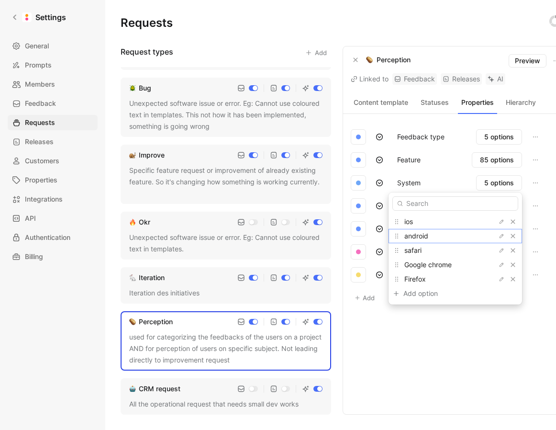
copy span "android"
click at [421, 251] on span "safari" at bounding box center [412, 250] width 17 height 8
copy span "safari"
click at [444, 265] on span "Google chrome" at bounding box center [427, 264] width 47 height 8
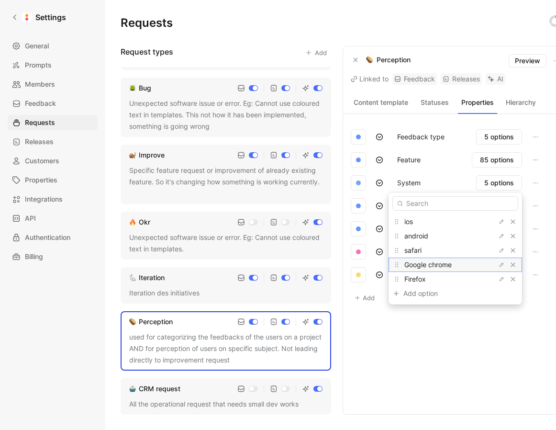
click at [444, 265] on span "Google chrome" at bounding box center [427, 264] width 47 height 8
copy div "Google chrome"
click at [443, 281] on div "Firefox" at bounding box center [440, 278] width 72 height 11
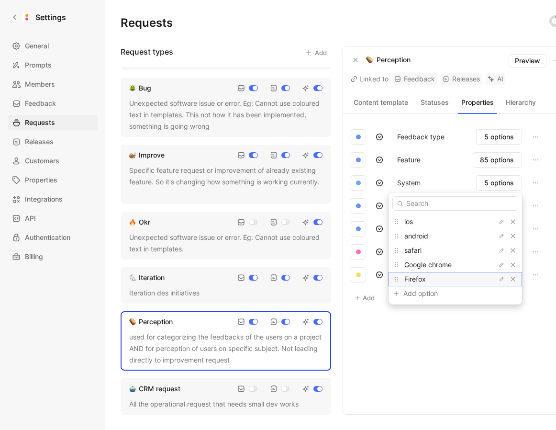
click at [426, 279] on span "Firefox" at bounding box center [415, 279] width 22 height 8
copy span "Firefox"
drag, startPoint x: 369, startPoint y: 338, endPoint x: 372, endPoint y: 331, distance: 7.9
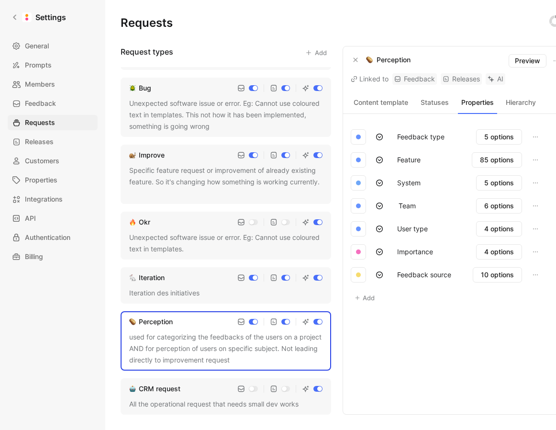
click at [420, 274] on button "Feedback source" at bounding box center [424, 274] width 63 height 15
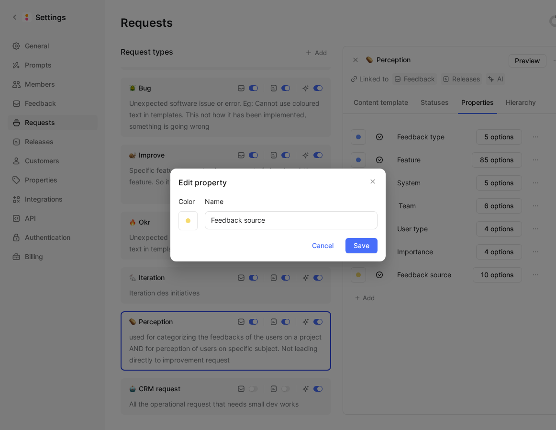
click at [277, 220] on input "Feedback source" at bounding box center [291, 220] width 173 height 18
click at [372, 182] on icon "button" at bounding box center [373, 181] width 6 height 8
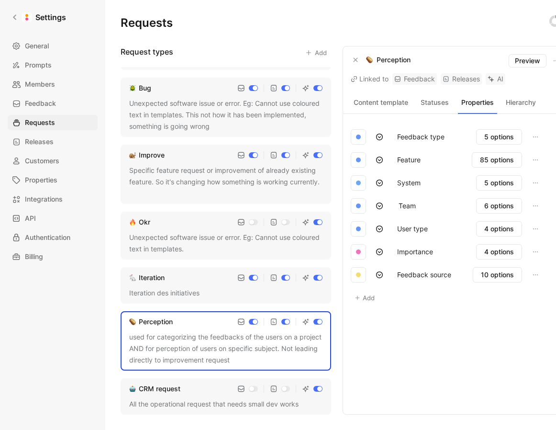
click at [511, 282] on div "Feedback source 10 options" at bounding box center [452, 274] width 202 height 23
click at [508, 276] on span "10 options" at bounding box center [497, 274] width 33 height 11
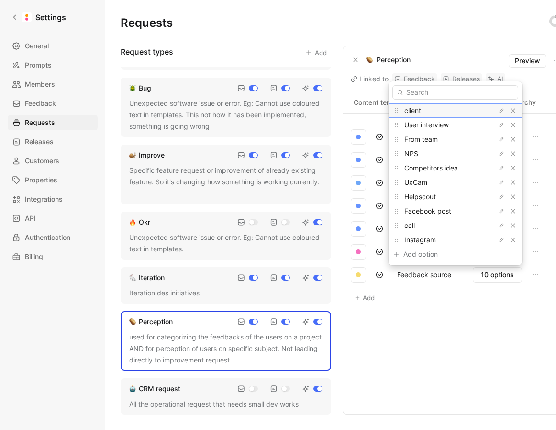
click at [421, 111] on span "client" at bounding box center [412, 110] width 17 height 8
drag, startPoint x: 430, startPoint y: 111, endPoint x: 375, endPoint y: 125, distance: 56.3
click at [421, 111] on span "client" at bounding box center [412, 110] width 17 height 8
click at [432, 126] on span "User interview" at bounding box center [426, 125] width 44 height 8
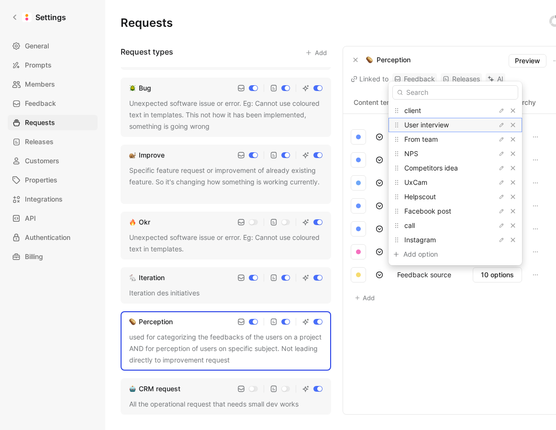
drag, startPoint x: 432, startPoint y: 126, endPoint x: 423, endPoint y: 127, distance: 8.7
click at [432, 126] on span "User interview" at bounding box center [426, 125] width 44 height 8
click at [430, 139] on span "From team" at bounding box center [420, 139] width 33 height 8
click at [431, 138] on span "From team" at bounding box center [420, 139] width 33 height 8
drag, startPoint x: 431, startPoint y: 138, endPoint x: 426, endPoint y: 141, distance: 5.3
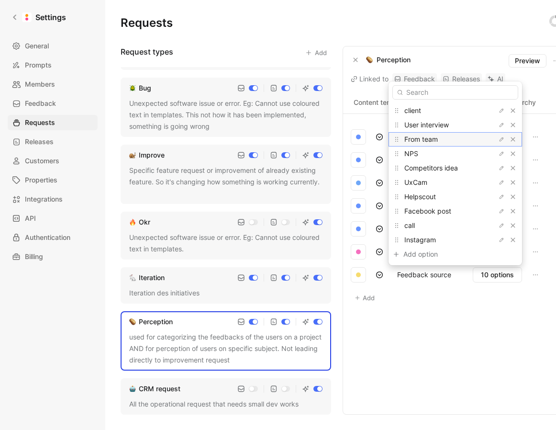
click at [431, 138] on span "From team" at bounding box center [420, 139] width 33 height 8
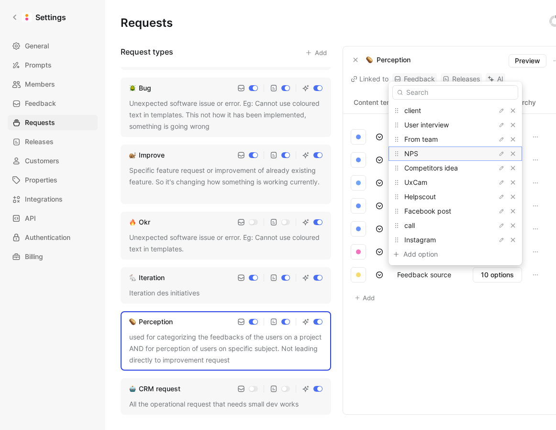
click at [430, 157] on div "NPS" at bounding box center [440, 153] width 72 height 11
click at [442, 167] on span "Competitors idea" at bounding box center [431, 168] width 54 height 8
drag, startPoint x: 442, startPoint y: 167, endPoint x: 364, endPoint y: 176, distance: 79.4
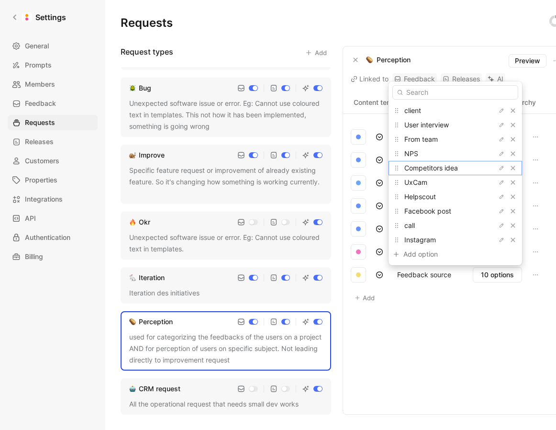
click at [442, 167] on span "Competitors idea" at bounding box center [431, 168] width 54 height 8
click at [427, 184] on span "UxCam" at bounding box center [415, 182] width 23 height 8
click at [434, 198] on span "Helpscout" at bounding box center [420, 196] width 32 height 8
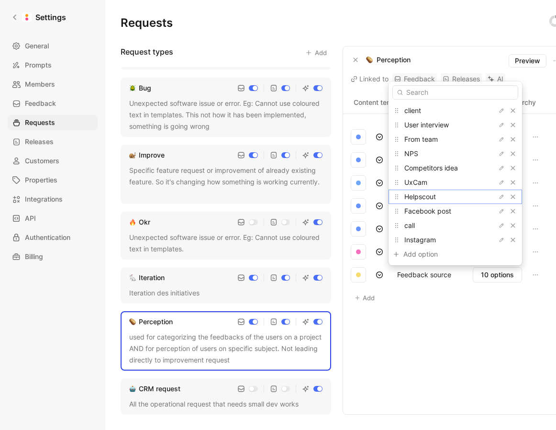
drag, startPoint x: 434, startPoint y: 198, endPoint x: 344, endPoint y: 216, distance: 92.1
click at [434, 198] on span "Helpscout" at bounding box center [420, 196] width 32 height 8
click at [437, 211] on span "Facebook post" at bounding box center [427, 211] width 47 height 8
click at [437, 212] on span "Facebook post" at bounding box center [427, 211] width 47 height 8
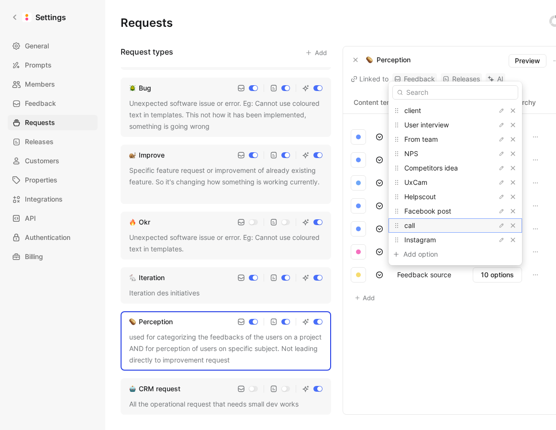
click at [415, 227] on span "call" at bounding box center [409, 225] width 11 height 8
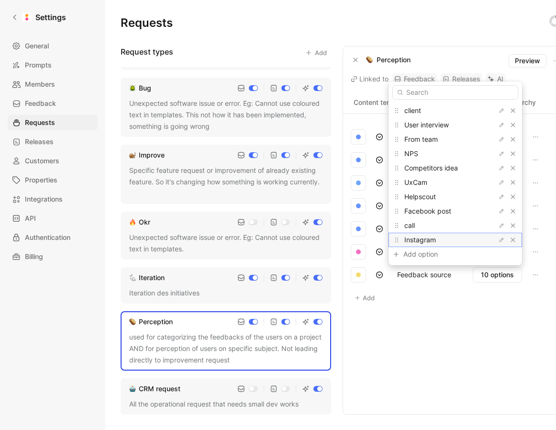
click at [436, 240] on span "Instagram" at bounding box center [420, 239] width 32 height 8
drag, startPoint x: 441, startPoint y: 240, endPoint x: 326, endPoint y: 247, distance: 115.0
click at [436, 240] on span "Instagram" at bounding box center [420, 239] width 32 height 8
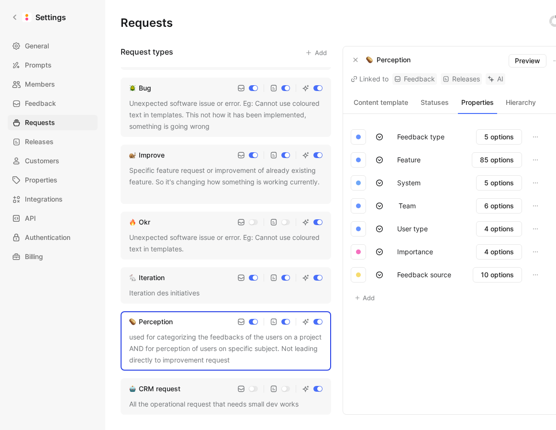
click at [187, 291] on div "Iteration des initiatives" at bounding box center [225, 292] width 193 height 11
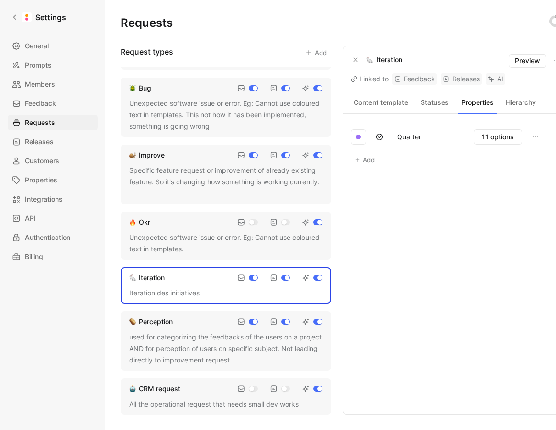
drag, startPoint x: 378, startPoint y: 197, endPoint x: 370, endPoint y: 199, distance: 8.9
click at [378, 197] on div "Quarter 11 options Add" at bounding box center [452, 263] width 202 height 277
click at [503, 138] on span "11 options" at bounding box center [498, 136] width 32 height 11
click at [183, 238] on div "Unexpected software issue or error. Eg: Cannot use coloured text in templates." at bounding box center [225, 242] width 193 height 23
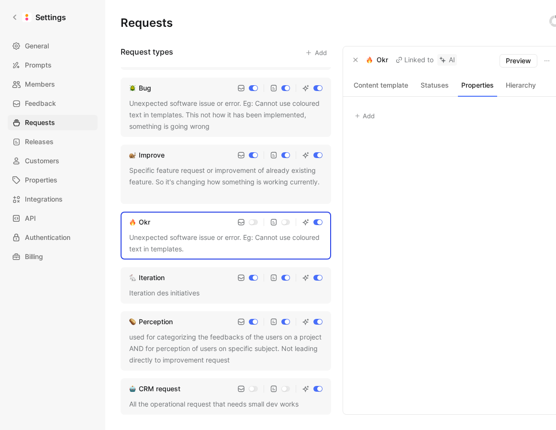
click at [179, 180] on div "Specific feature request or improvement of already existing feature. So it's ch…" at bounding box center [225, 182] width 193 height 34
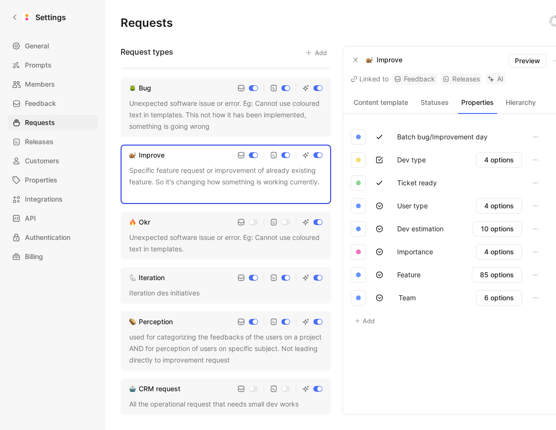
click at [412, 275] on button "Feature" at bounding box center [409, 274] width 32 height 15
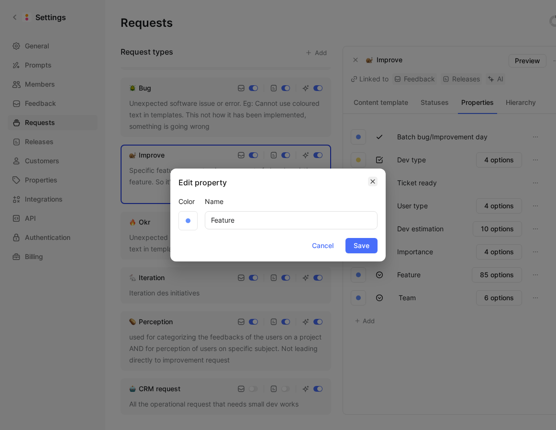
click at [375, 179] on button "button" at bounding box center [373, 181] width 10 height 10
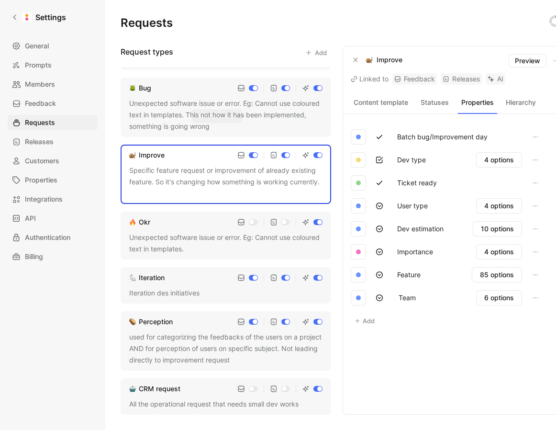
click at [213, 126] on button at bounding box center [216, 127] width 10 height 10
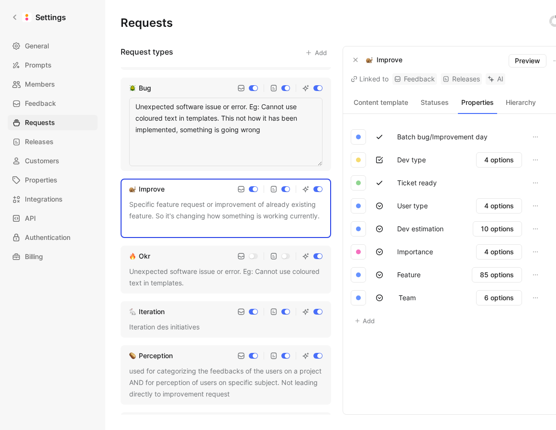
click at [202, 108] on textarea "Unexpected software issue or error. Eg: Cannot use coloured text in templates. …" at bounding box center [225, 132] width 193 height 68
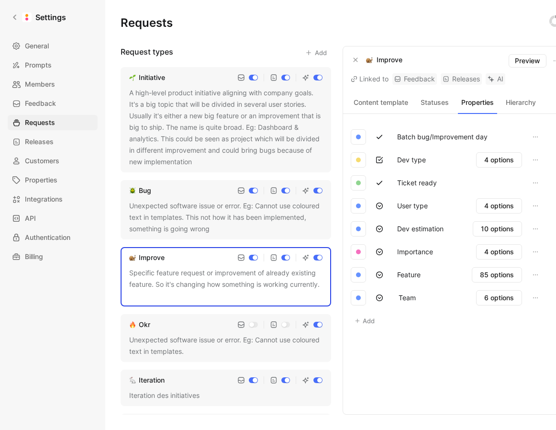
click at [202, 116] on div "A high-level product initiative aligning with company goals. It's a big topic t…" at bounding box center [225, 127] width 193 height 80
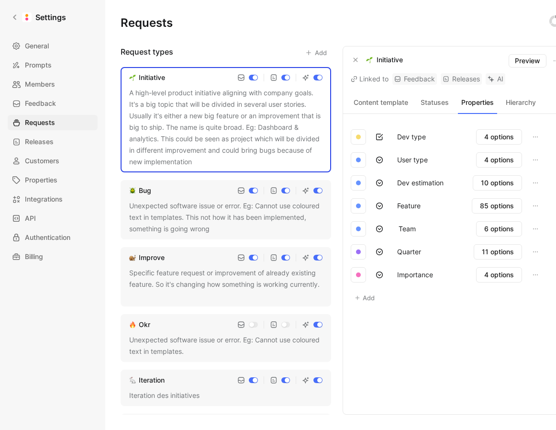
click at [231, 212] on div "Unexpected software issue or error. Eg: Cannot use coloured text in templates. …" at bounding box center [225, 217] width 193 height 34
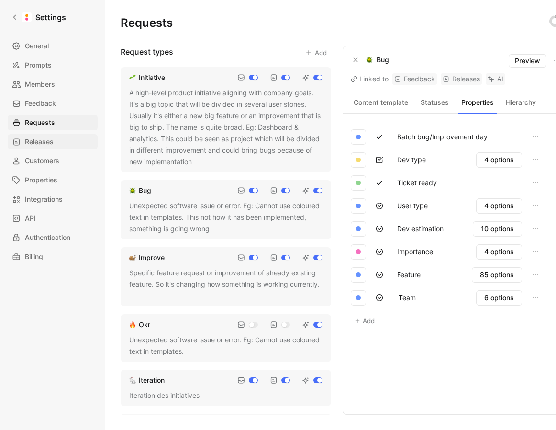
click at [43, 143] on span "Releases" at bounding box center [39, 141] width 29 height 11
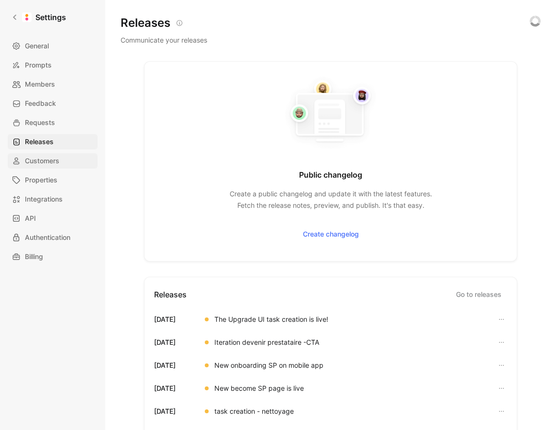
click at [45, 157] on span "Customers" at bounding box center [42, 160] width 34 height 11
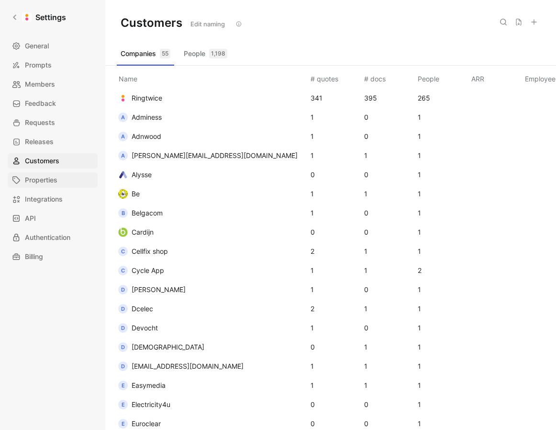
click at [57, 176] on span "Properties" at bounding box center [41, 179] width 33 height 11
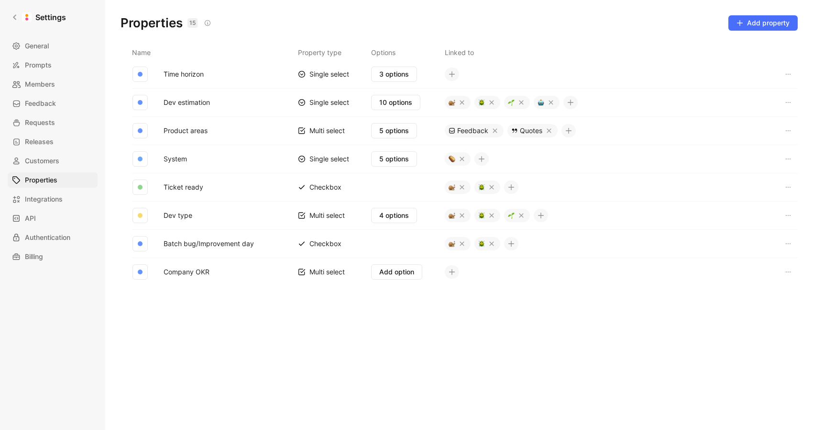
scroll to position [165, 0]
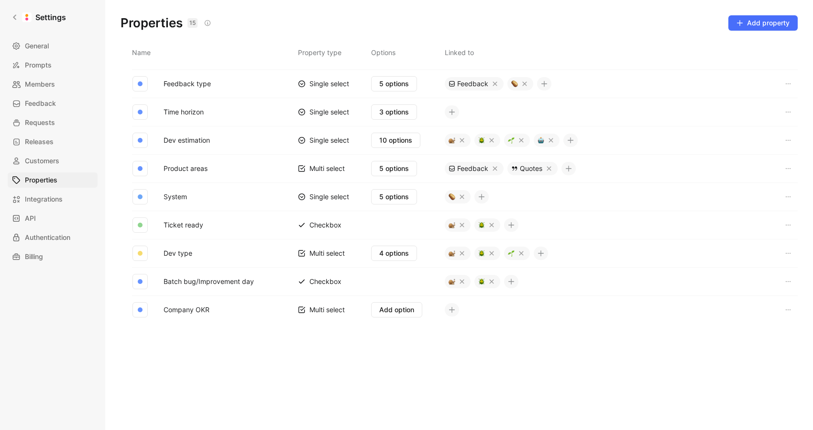
click at [238, 169] on td "Product areas" at bounding box center [225, 168] width 146 height 28
click at [381, 171] on span "5 options" at bounding box center [394, 168] width 30 height 11
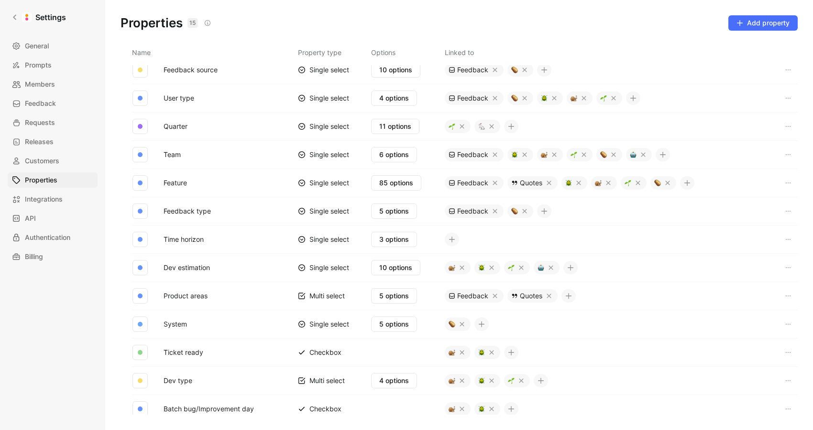
scroll to position [103, 0]
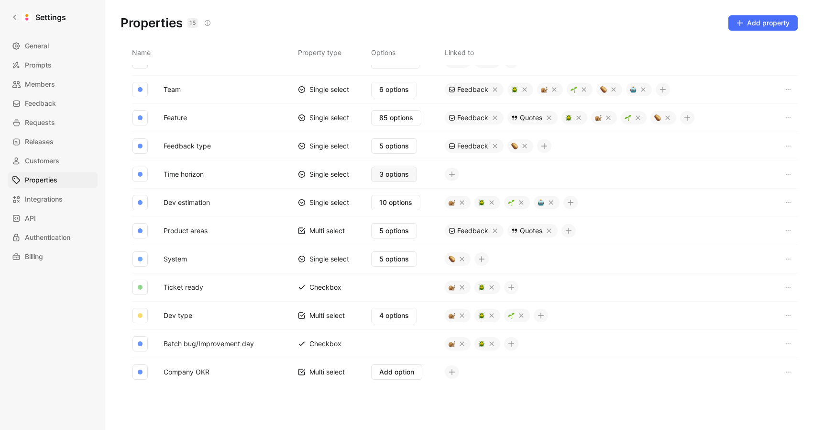
click at [385, 175] on span "3 options" at bounding box center [394, 173] width 30 height 11
drag, startPoint x: 221, startPoint y: 178, endPoint x: 204, endPoint y: 176, distance: 17.4
click at [195, 174] on button "Time horizon" at bounding box center [184, 174] width 48 height 12
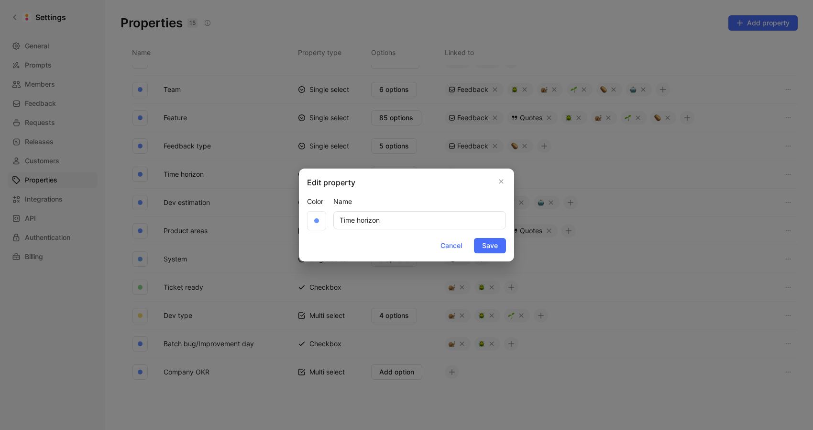
drag, startPoint x: 398, startPoint y: 223, endPoint x: 123, endPoint y: 237, distance: 275.4
click at [277, 223] on div "Edit property Color Name Time horizon Cancel Save" at bounding box center [406, 215] width 813 height 430
click at [500, 180] on icon "button" at bounding box center [501, 181] width 4 height 4
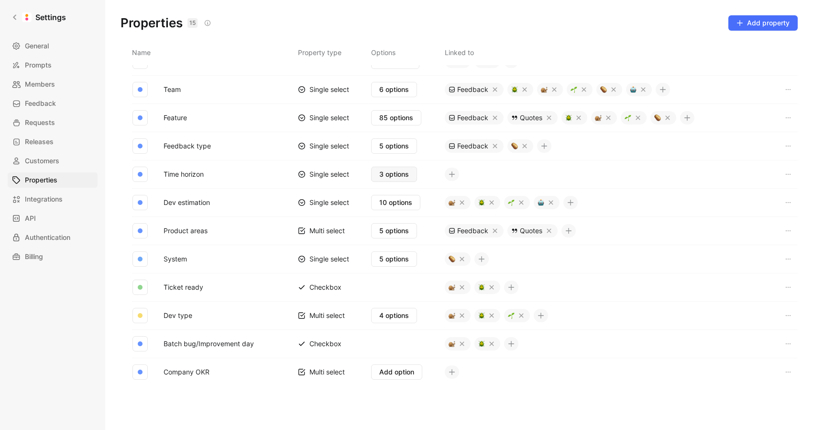
click at [388, 172] on span "3 options" at bounding box center [394, 173] width 30 height 11
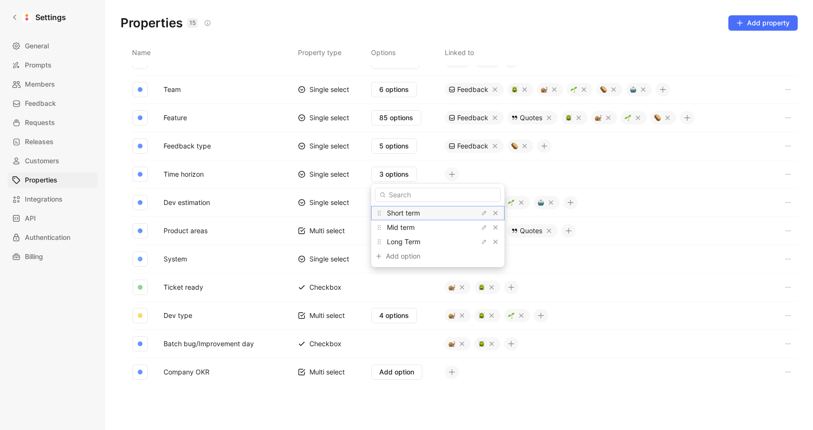
click at [417, 212] on span "Short term" at bounding box center [403, 213] width 33 height 8
click at [405, 230] on span "Mid term" at bounding box center [401, 227] width 28 height 8
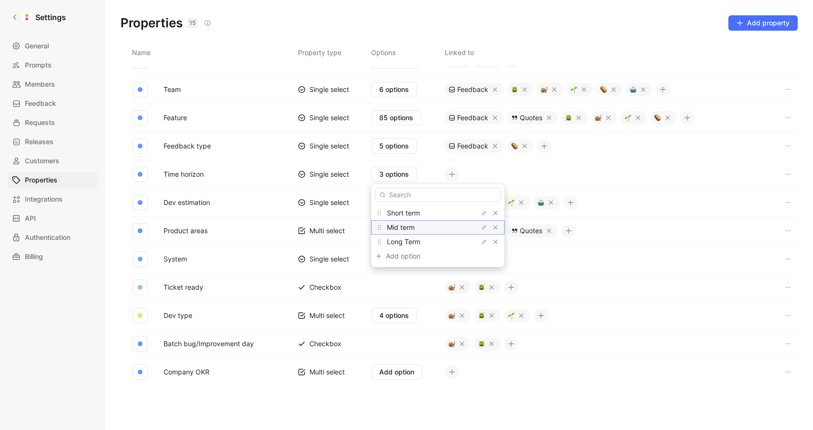
click at [405, 229] on span "Mid term" at bounding box center [401, 227] width 28 height 8
click at [408, 243] on span "Long Term" at bounding box center [403, 241] width 33 height 8
click at [407, 243] on span "Long Term" at bounding box center [403, 241] width 33 height 8
drag, startPoint x: 347, startPoint y: 201, endPoint x: 310, endPoint y: 200, distance: 36.8
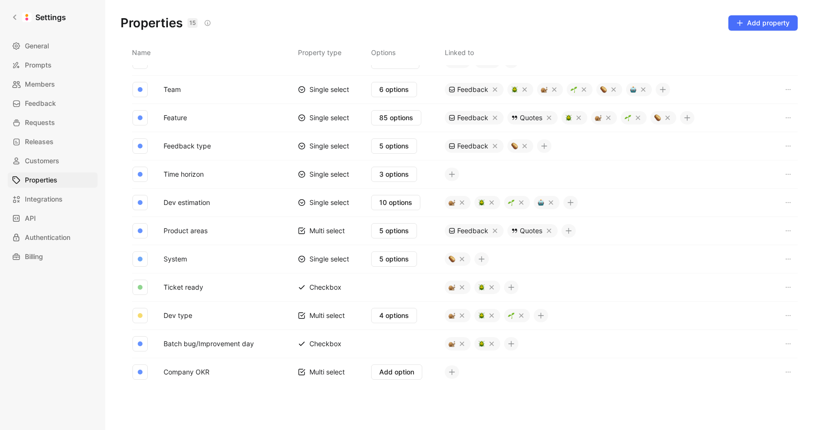
click at [192, 234] on button "Product areas" at bounding box center [186, 230] width 52 height 12
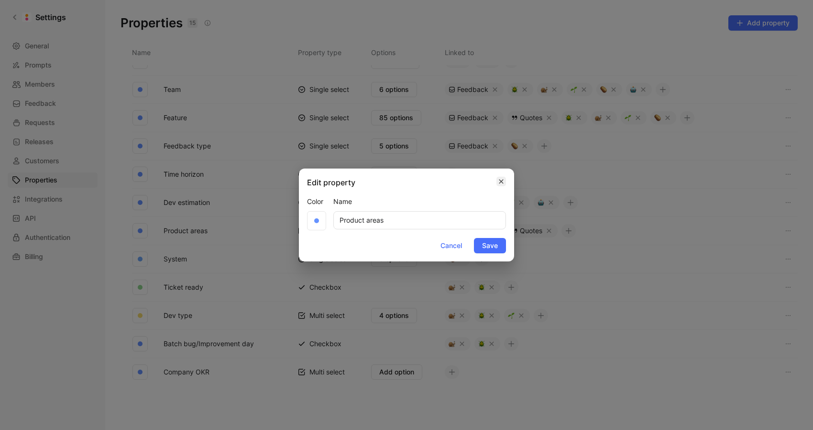
click at [503, 181] on icon "button" at bounding box center [501, 181] width 6 height 8
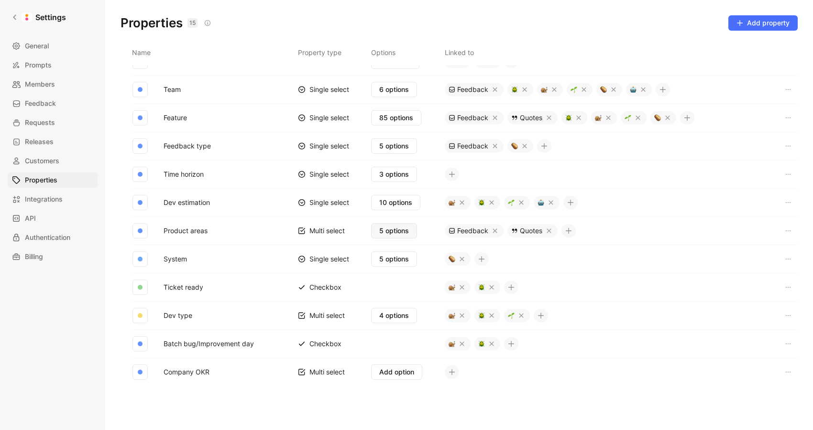
click at [391, 232] on span "5 options" at bounding box center [394, 230] width 30 height 11
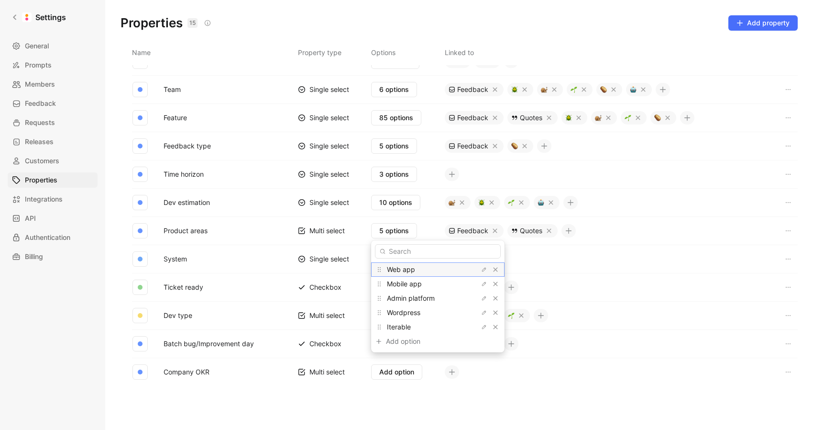
click at [407, 272] on span "Web app" at bounding box center [401, 269] width 28 height 8
click at [416, 285] on span "Mobile app" at bounding box center [404, 283] width 35 height 8
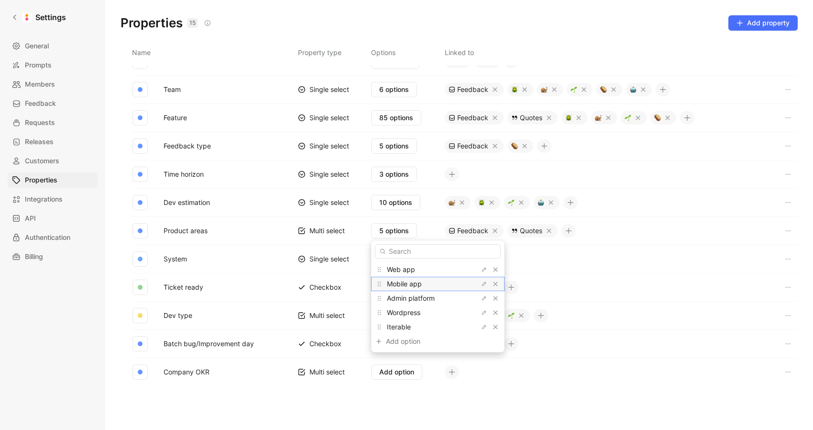
click at [416, 285] on span "Mobile app" at bounding box center [404, 283] width 35 height 8
click at [414, 300] on span "Admin platform" at bounding box center [411, 298] width 48 height 8
drag, startPoint x: 414, startPoint y: 300, endPoint x: 370, endPoint y: 298, distance: 44.0
click at [414, 300] on span "Admin platform" at bounding box center [411, 298] width 48 height 8
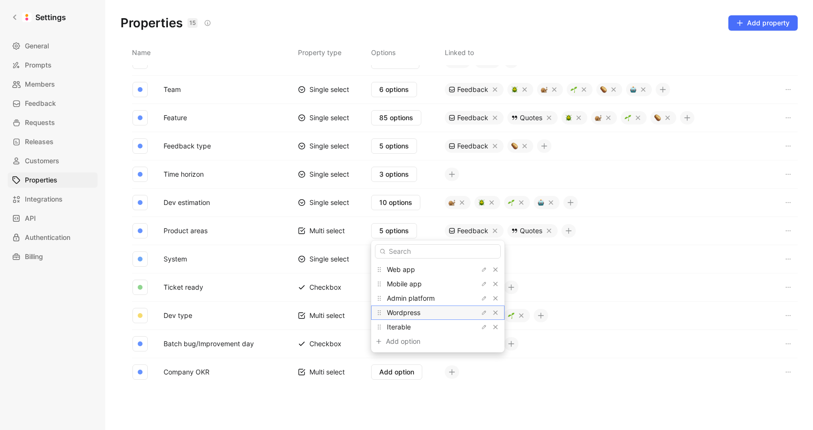
click at [408, 312] on span "Wordpress" at bounding box center [403, 312] width 33 height 8
click at [399, 328] on span "Iterable" at bounding box center [399, 326] width 24 height 8
drag, startPoint x: 399, startPoint y: 328, endPoint x: 314, endPoint y: 328, distance: 85.1
click at [399, 328] on span "Iterable" at bounding box center [399, 326] width 24 height 8
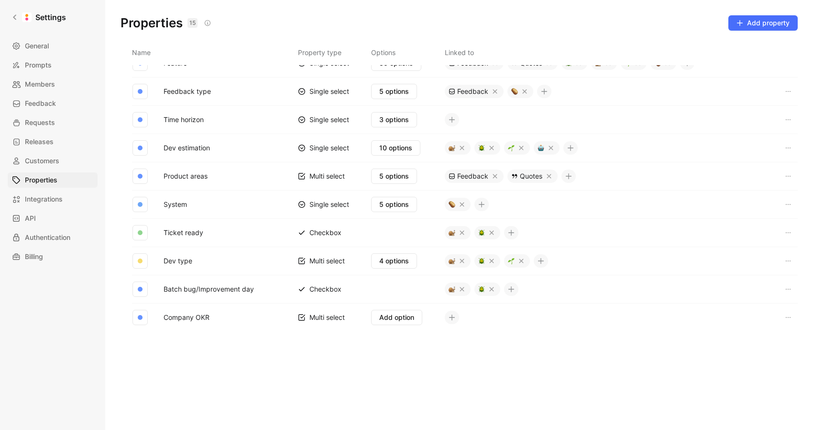
scroll to position [158, 0]
click at [199, 319] on button "Company OKR" at bounding box center [187, 316] width 54 height 12
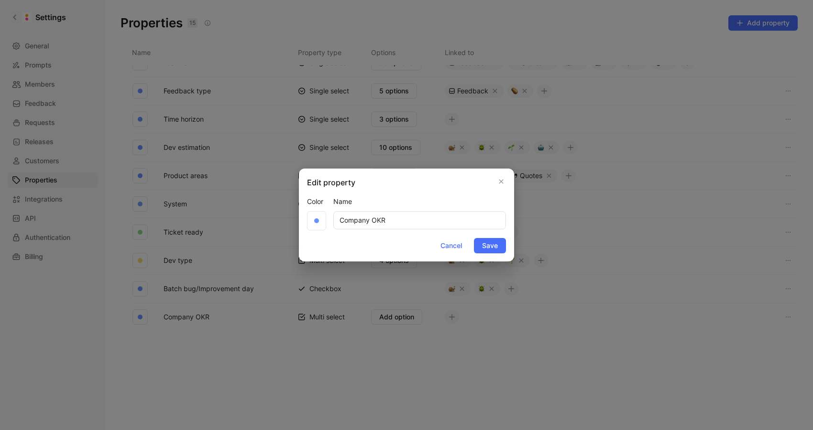
drag, startPoint x: 349, startPoint y: 220, endPoint x: 246, endPoint y: 243, distance: 105.5
click at [320, 219] on div "Color Name Company OKR" at bounding box center [406, 213] width 199 height 34
click at [569, 300] on div at bounding box center [406, 215] width 813 height 430
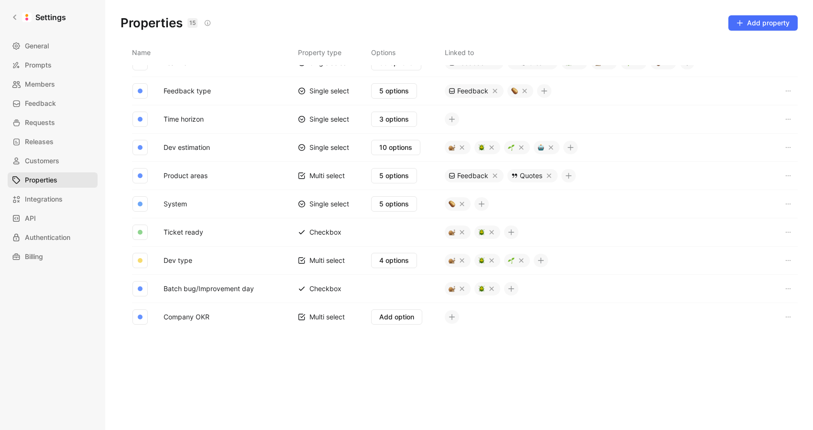
click at [55, 177] on span "Properties" at bounding box center [41, 179] width 33 height 11
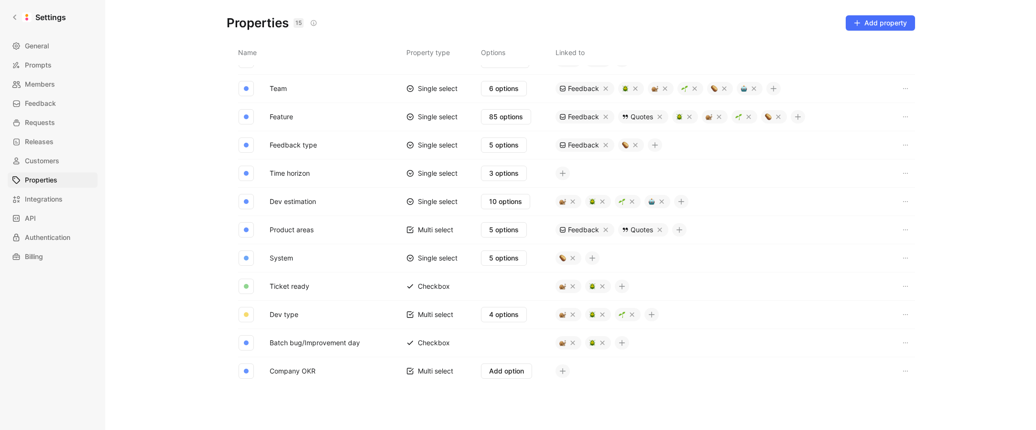
scroll to position [203, 0]
